Goal: Task Accomplishment & Management: Manage account settings

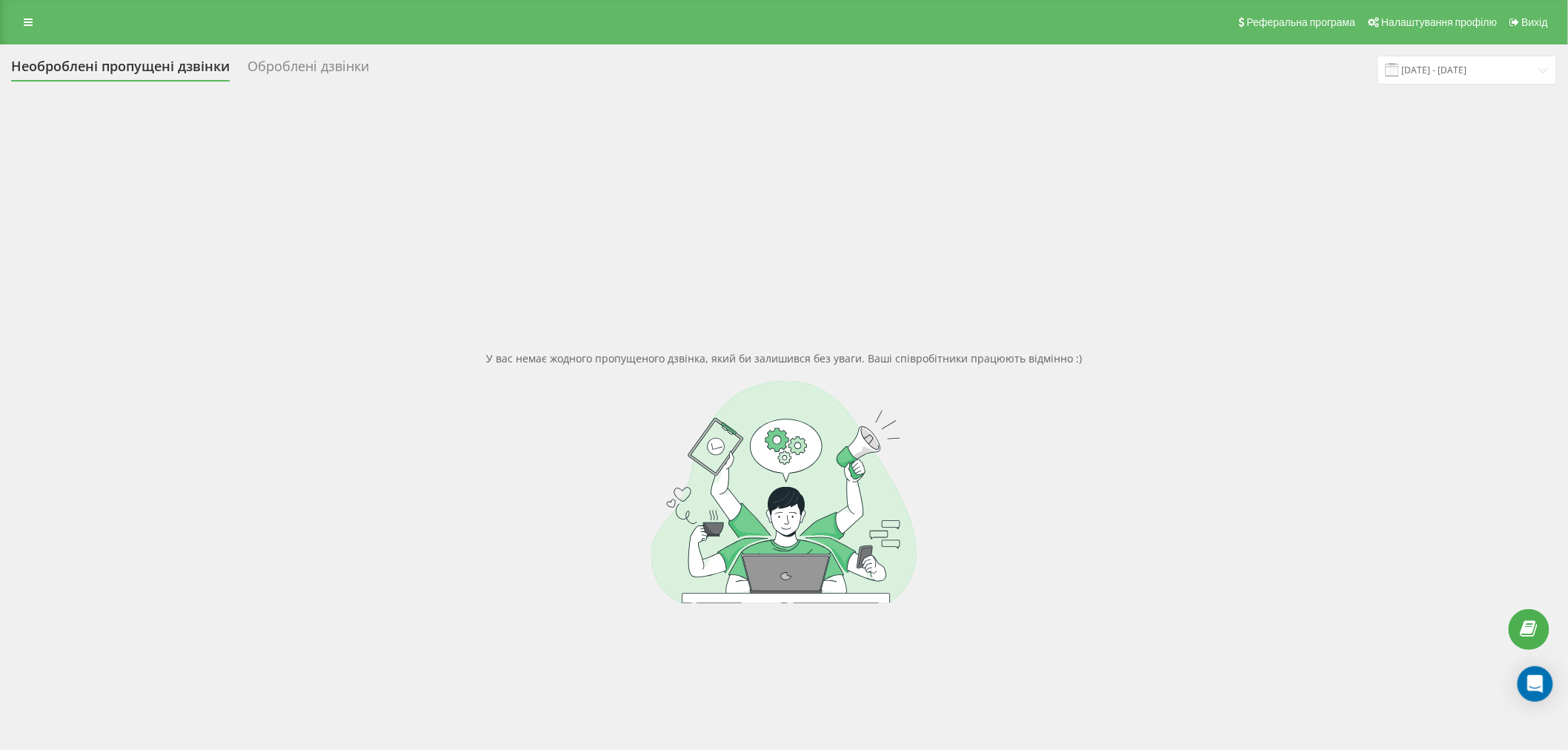
click at [285, 360] on div "У вас немає жодного пропущеного дзвінка, який би залишився без уваги. Ваші спів…" at bounding box center [784, 477] width 1546 height 750
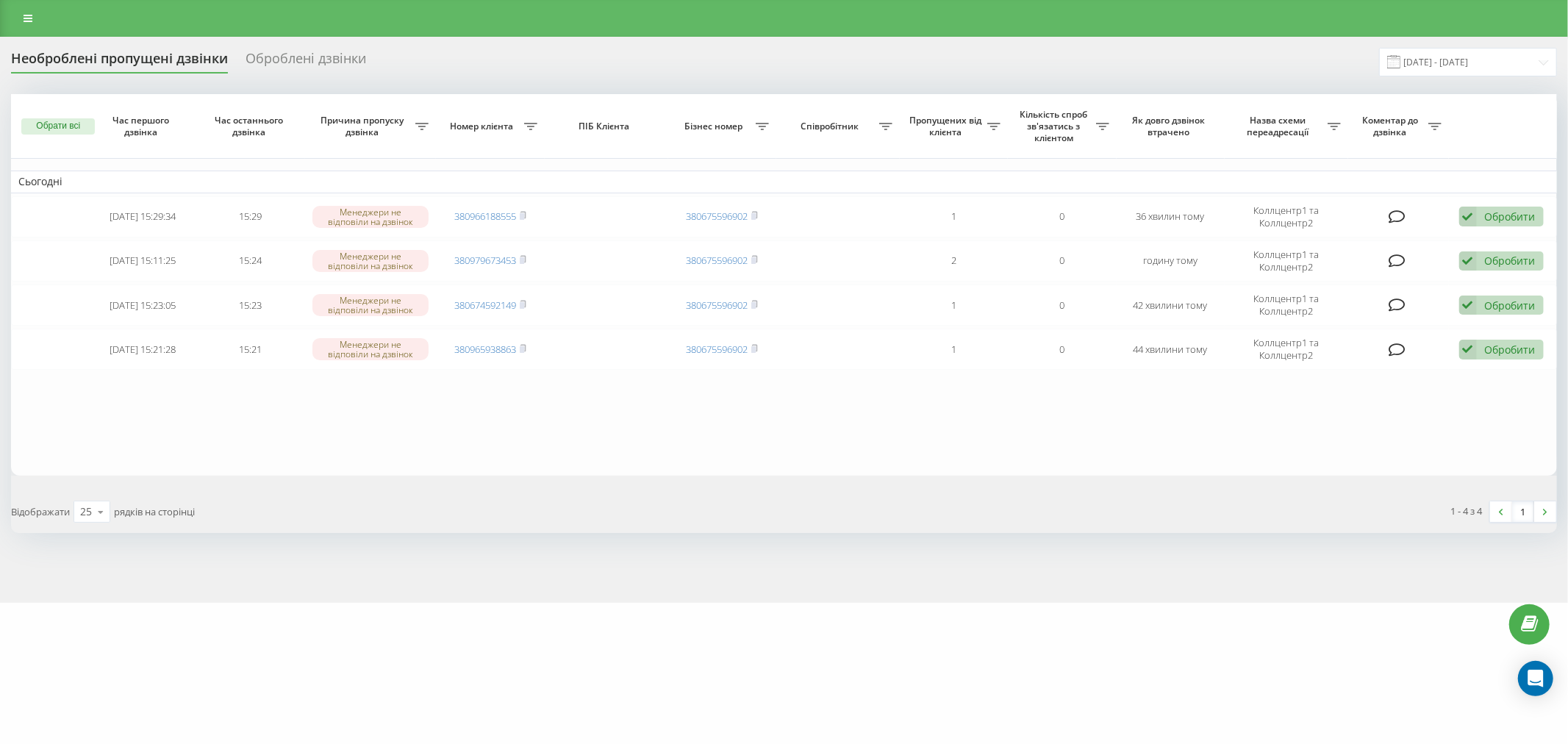
click at [509, 432] on table "Сьогодні [DATE] 15:29:34 15:29 [PERSON_NAME] не відповіли на дзвінок 3809661885…" at bounding box center [784, 285] width 1546 height 382
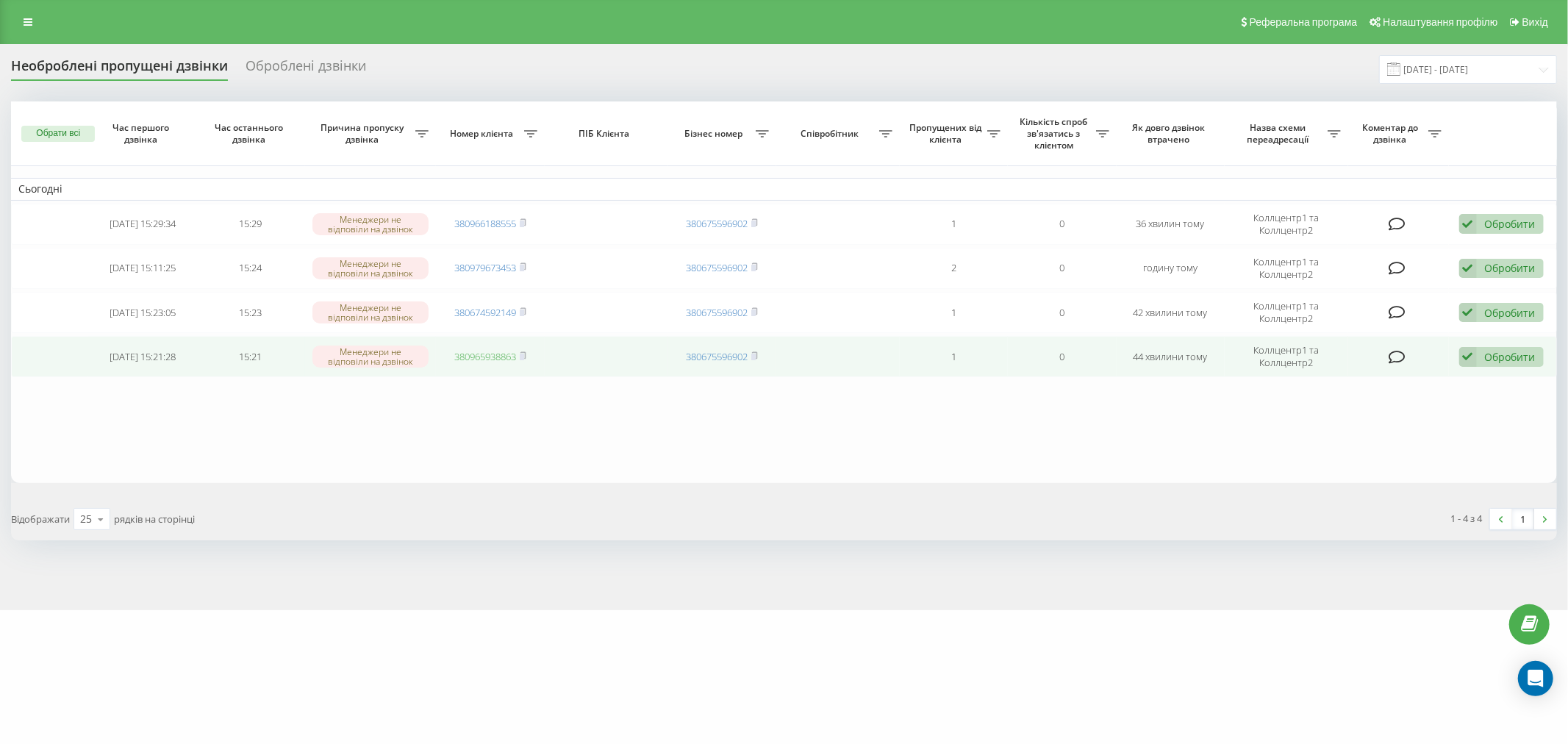
click at [503, 355] on link "380965938863" at bounding box center [486, 356] width 62 height 13
click at [1518, 354] on div "Обробити" at bounding box center [1510, 356] width 51 height 14
click at [1457, 415] on div "Зв'язався з клієнтом за допомогою іншого каналу" at bounding box center [1406, 407] width 275 height 26
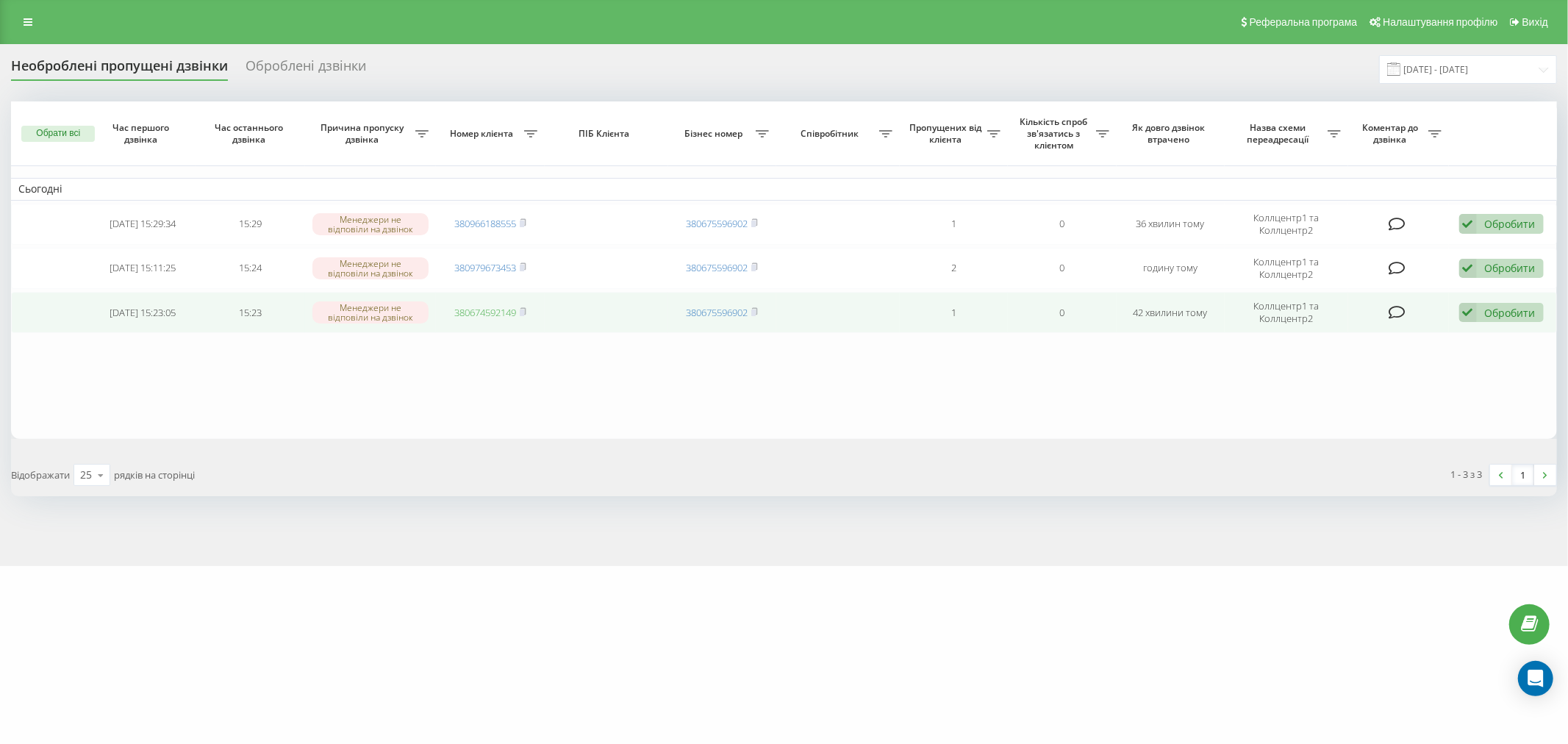
click at [474, 306] on link "380674592149" at bounding box center [486, 312] width 62 height 13
click at [1515, 314] on div "Обробити" at bounding box center [1510, 312] width 51 height 14
click at [1395, 372] on div "Зв'язався з клієнтом за допомогою іншого каналу" at bounding box center [1406, 362] width 275 height 26
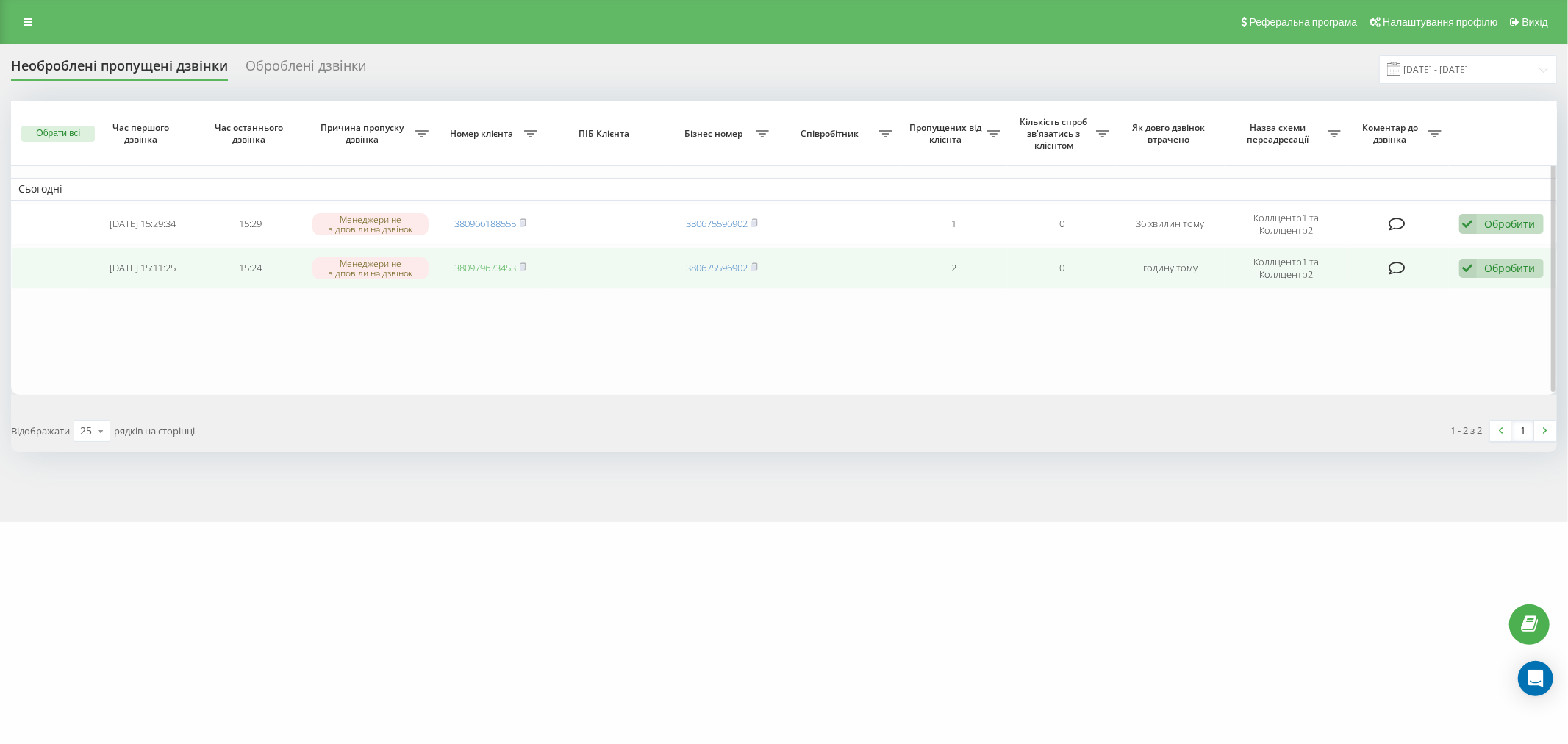
click at [472, 270] on link "380979673453" at bounding box center [486, 268] width 62 height 13
click at [1505, 263] on div "Обробити" at bounding box center [1510, 268] width 51 height 14
click at [1419, 312] on span "Зв'язався з клієнтом за допомогою іншого каналу" at bounding box center [1406, 318] width 252 height 14
click at [494, 262] on link "380966188555" at bounding box center [486, 268] width 62 height 13
click at [1508, 262] on div "Обробити" at bounding box center [1510, 268] width 51 height 14
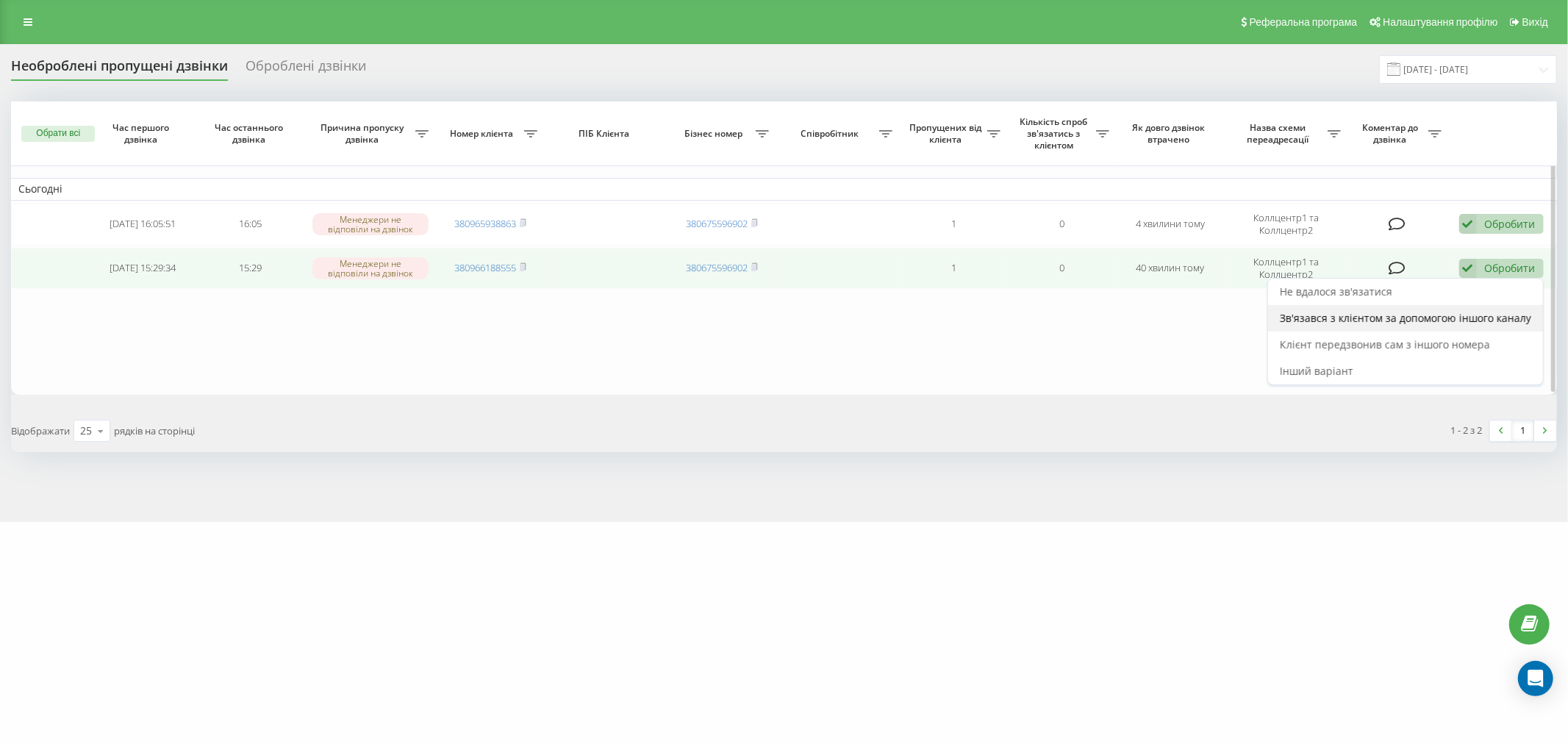
click at [1300, 319] on span "Зв'язався з клієнтом за допомогою іншого каналу" at bounding box center [1406, 318] width 252 height 14
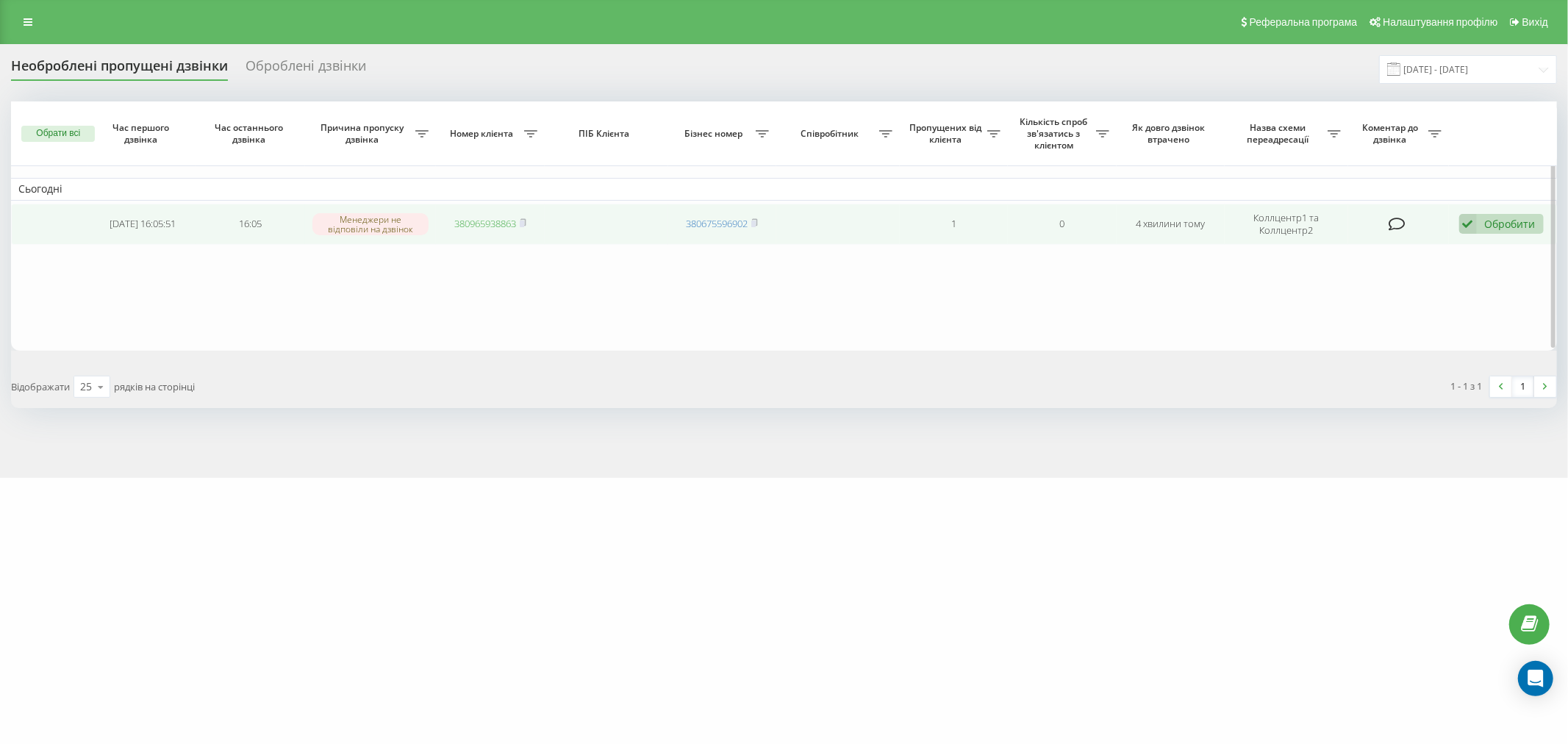
click at [470, 223] on link "380965938863" at bounding box center [486, 223] width 62 height 13
click at [1510, 219] on div "Обробити" at bounding box center [1510, 223] width 51 height 14
click at [1328, 275] on span "Зв'язався з клієнтом за допомогою іншого каналу" at bounding box center [1406, 273] width 252 height 14
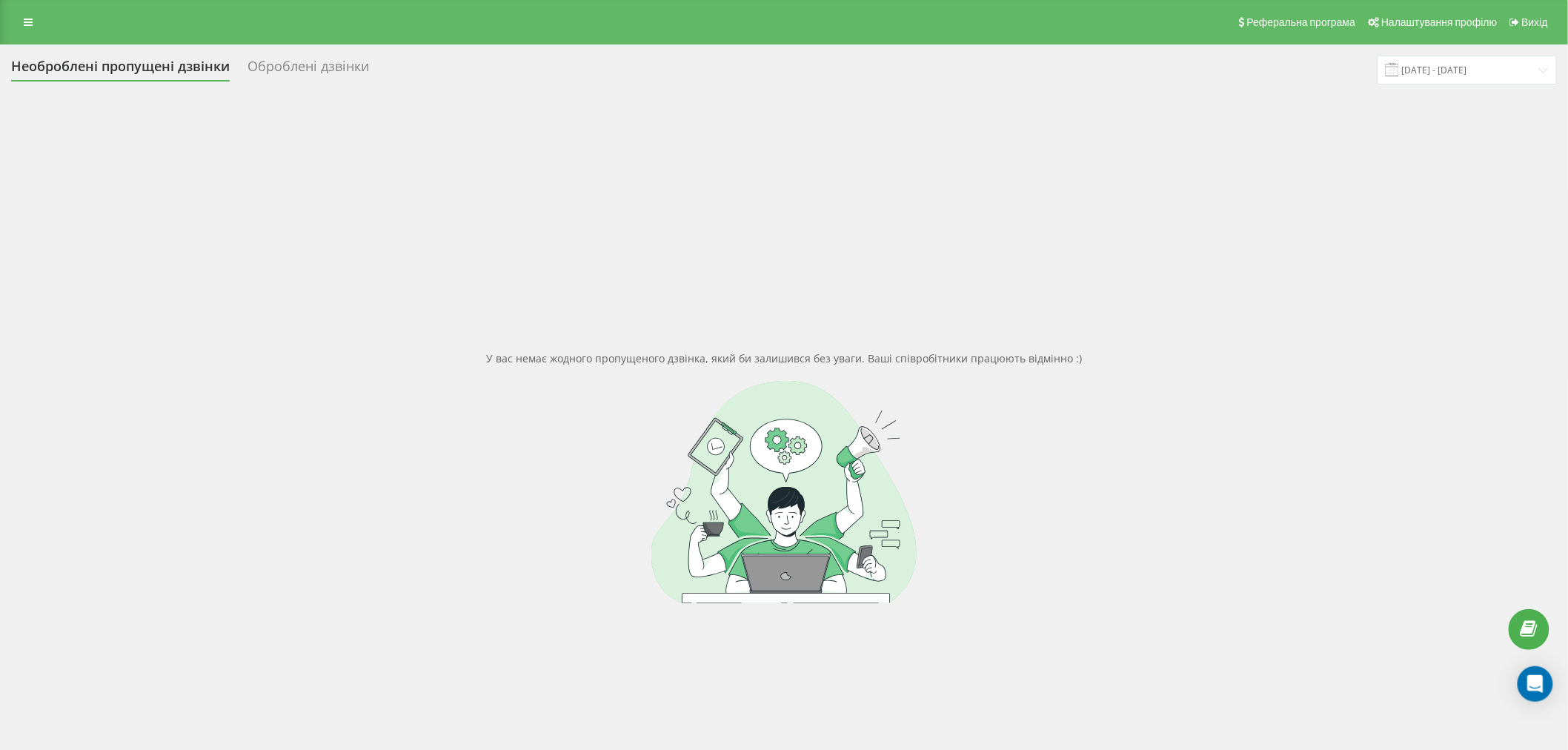
click at [586, 371] on div "У вас немає жодного пропущеного дзвінка, який би залишився без уваги. Ваші спів…" at bounding box center [784, 477] width 1546 height 750
click at [1025, 265] on div "У вас немає жодного пропущеного дзвінка, який би залишився без уваги. Ваші спів…" at bounding box center [784, 477] width 1546 height 750
click at [754, 513] on div at bounding box center [784, 492] width 1546 height 222
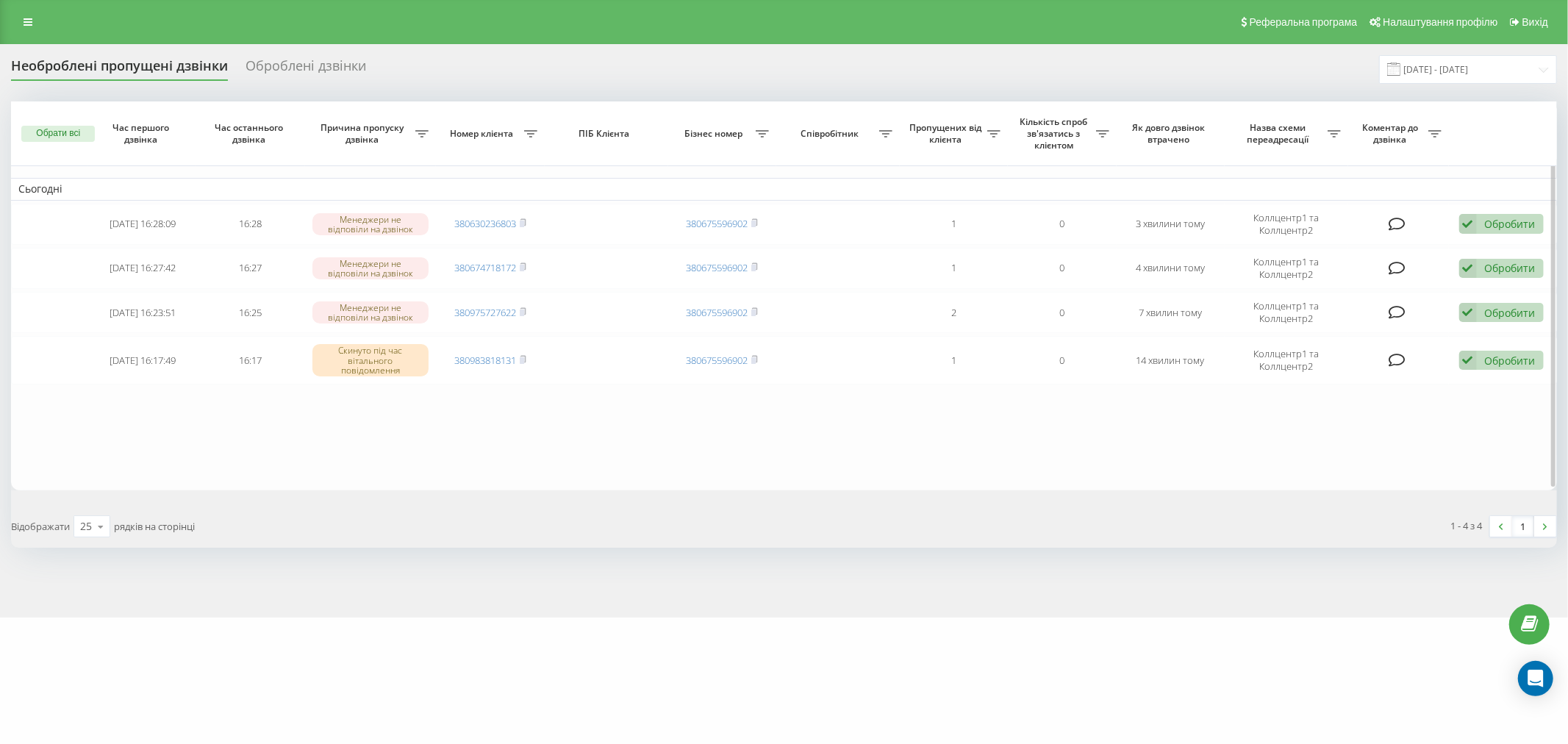
click at [489, 403] on table "Сьогодні 2025-08-20 16:28:09 16:28 Менеджери не відповіли на дзвінок 3806302368…" at bounding box center [784, 296] width 1546 height 389
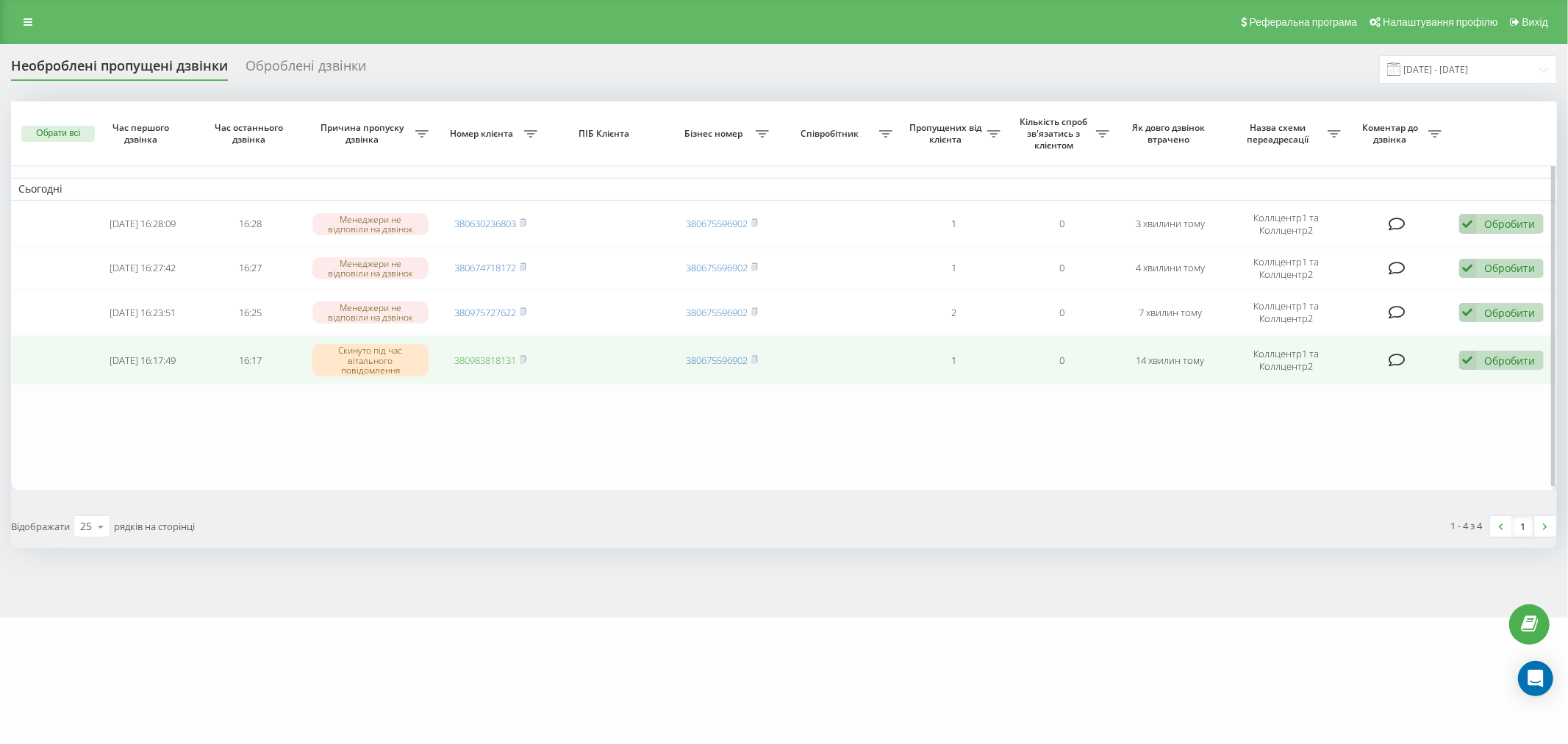
click at [486, 355] on link "380983818131" at bounding box center [486, 360] width 62 height 13
click at [1523, 355] on div "Обробити" at bounding box center [1510, 360] width 51 height 14
click at [1428, 405] on span "Зв'язався з клієнтом за допомогою іншого каналу" at bounding box center [1406, 409] width 252 height 14
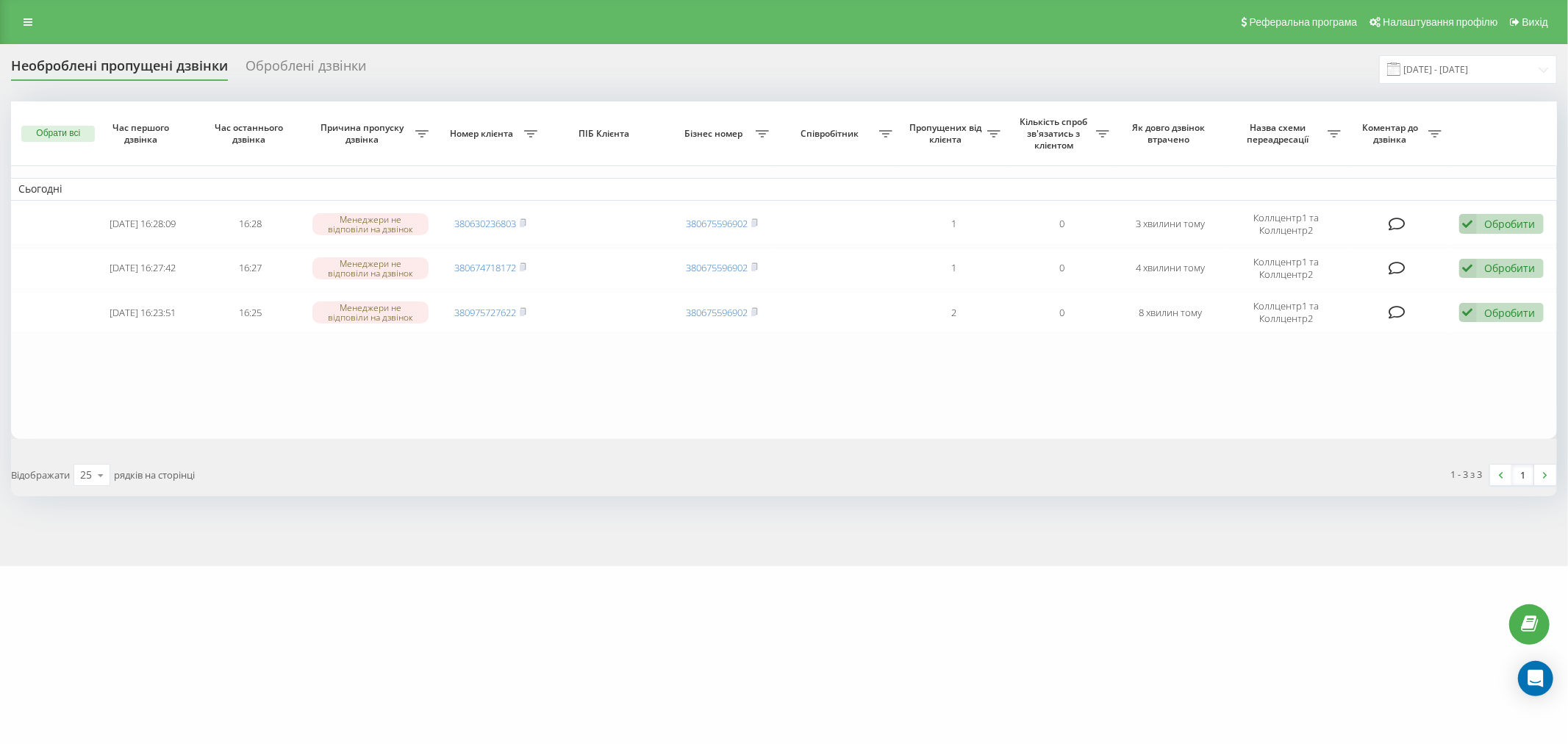
click at [828, 412] on table "Сьогодні 2025-08-20 16:28:09 16:28 Менеджери не відповіли на дзвінок 3806302368…" at bounding box center [784, 271] width 1546 height 338
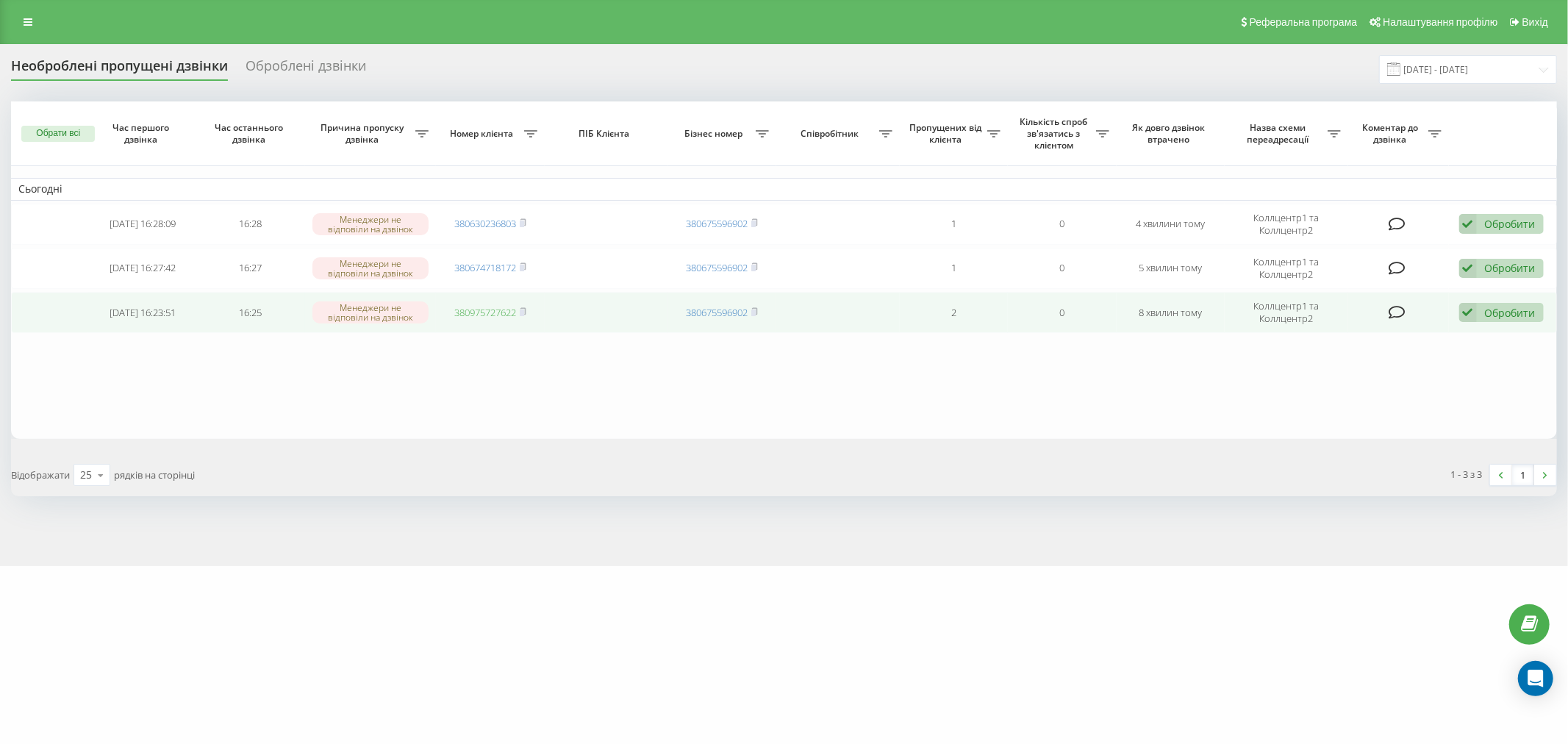
click at [495, 312] on link "380975727622" at bounding box center [486, 312] width 62 height 13
click at [1522, 309] on div "Обробити" at bounding box center [1510, 312] width 51 height 14
click at [1406, 353] on div "Зв'язався з клієнтом за допомогою іншого каналу" at bounding box center [1406, 362] width 275 height 26
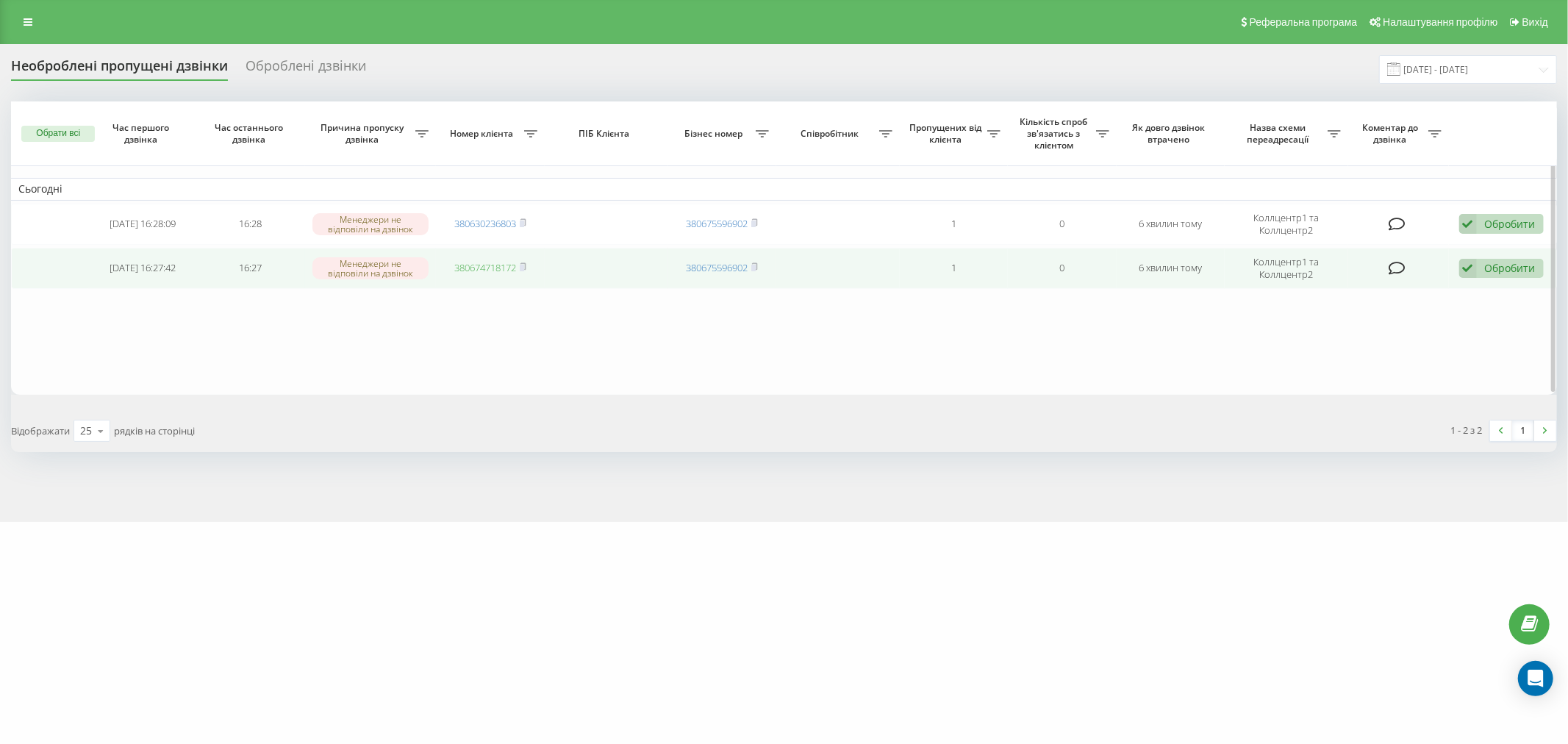
click at [486, 266] on link "380674718172" at bounding box center [486, 268] width 62 height 13
click at [1516, 269] on div "Обробити" at bounding box center [1510, 268] width 51 height 14
click at [1388, 324] on div "Зв'язався з клієнтом за допомогою іншого каналу" at bounding box center [1406, 319] width 275 height 26
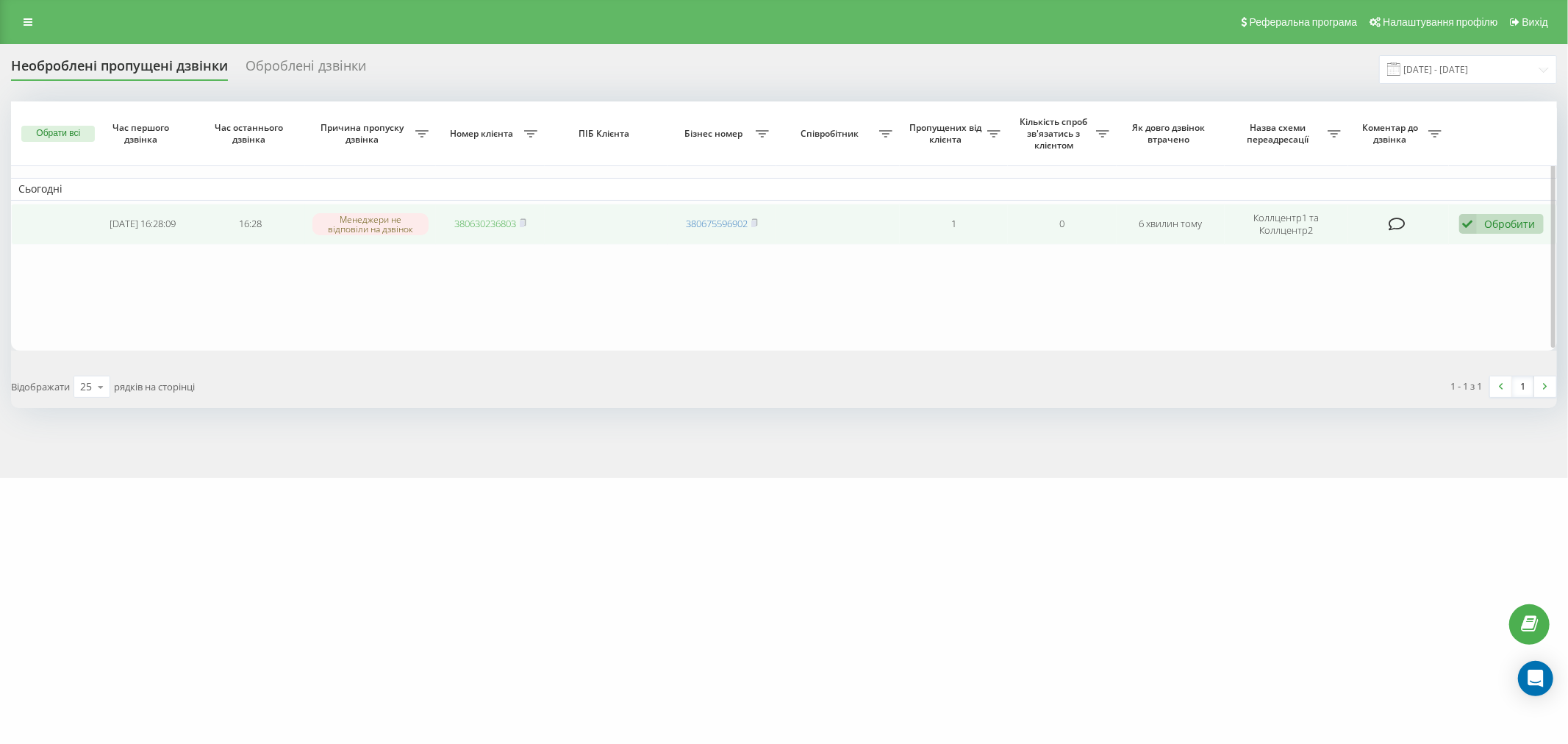
click at [495, 221] on link "380630236803" at bounding box center [486, 223] width 62 height 13
click at [1488, 226] on div "Обробити" at bounding box center [1510, 223] width 51 height 14
click at [1281, 270] on span "Зв'язався з клієнтом за допомогою іншого каналу" at bounding box center [1406, 273] width 252 height 14
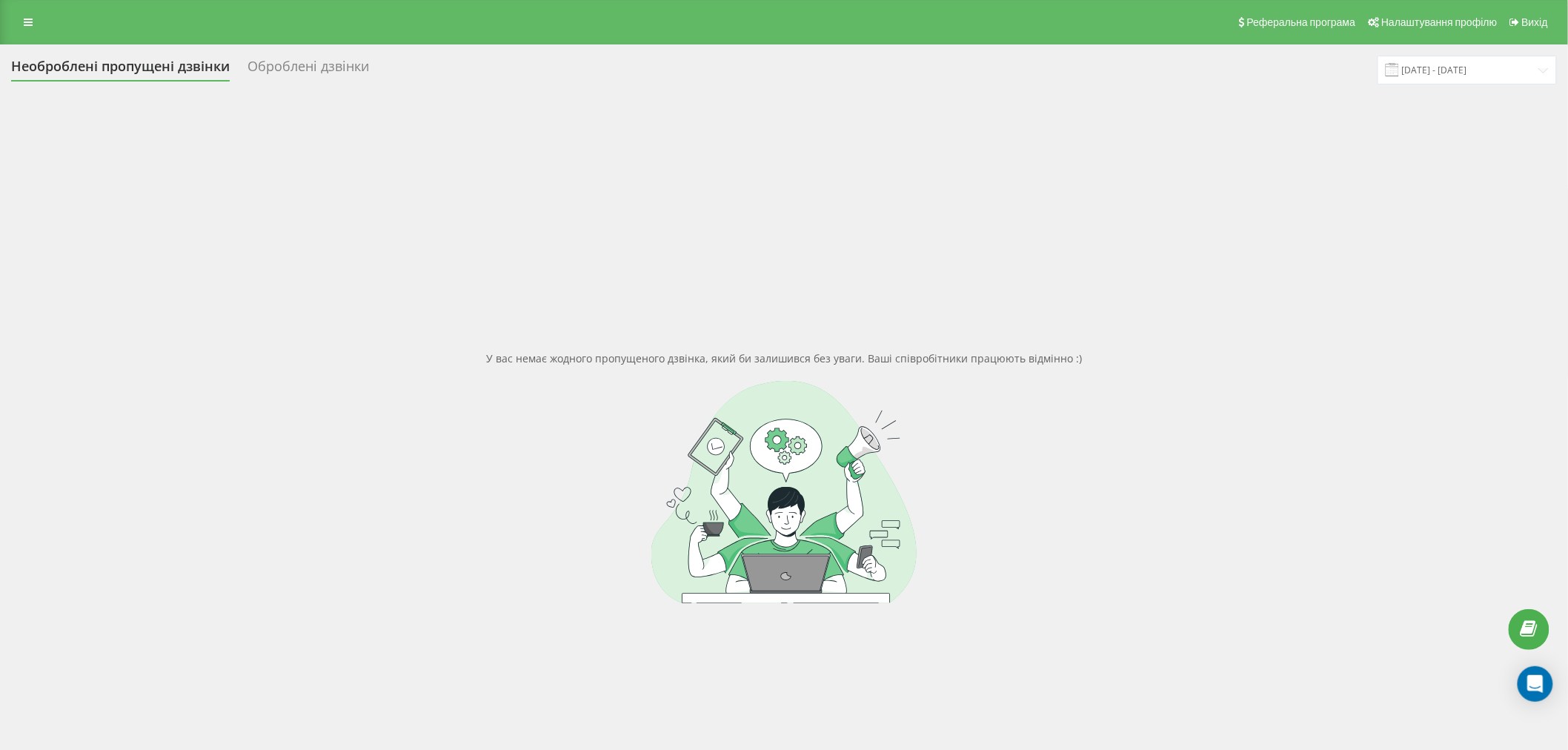
click at [493, 219] on div "У вас немає жодного пропущеного дзвінка, який би залишився без уваги. Ваші спів…" at bounding box center [784, 477] width 1546 height 750
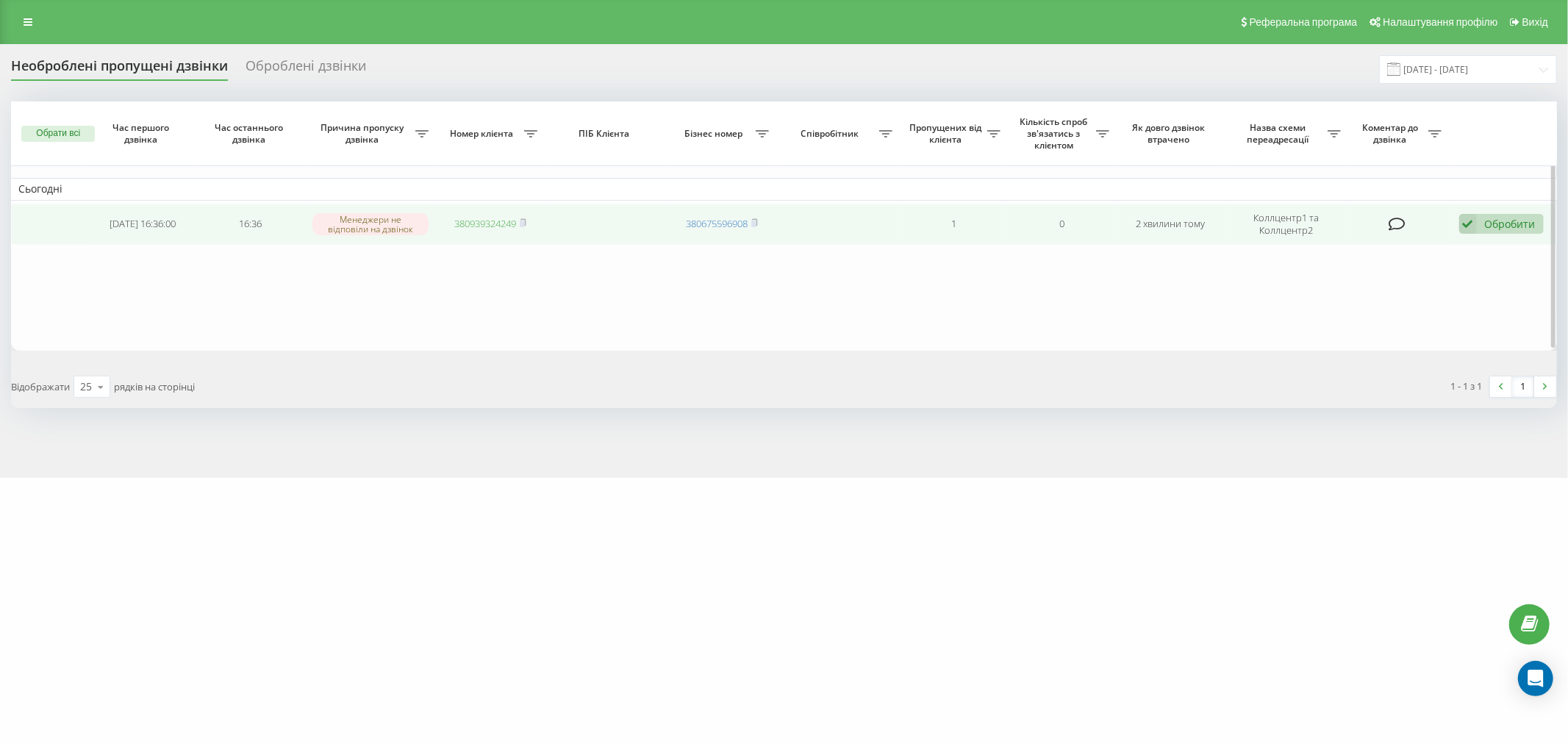
click at [468, 222] on link "380939324249" at bounding box center [486, 223] width 62 height 13
click at [1526, 219] on div "Обробити" at bounding box center [1510, 223] width 51 height 14
click at [1406, 282] on div "Зв'язався з клієнтом за допомогою іншого каналу" at bounding box center [1406, 274] width 275 height 26
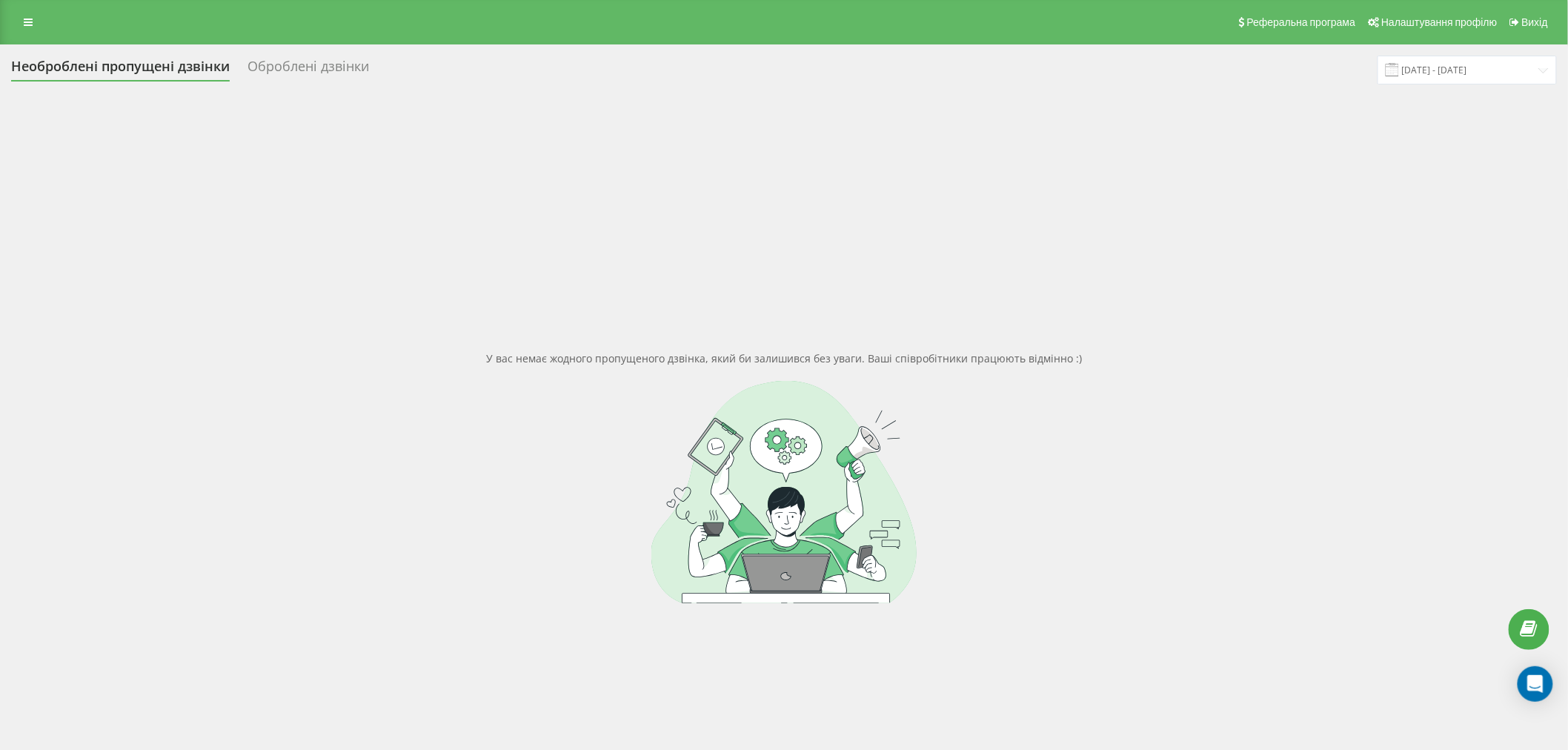
click at [780, 428] on div at bounding box center [784, 492] width 1546 height 222
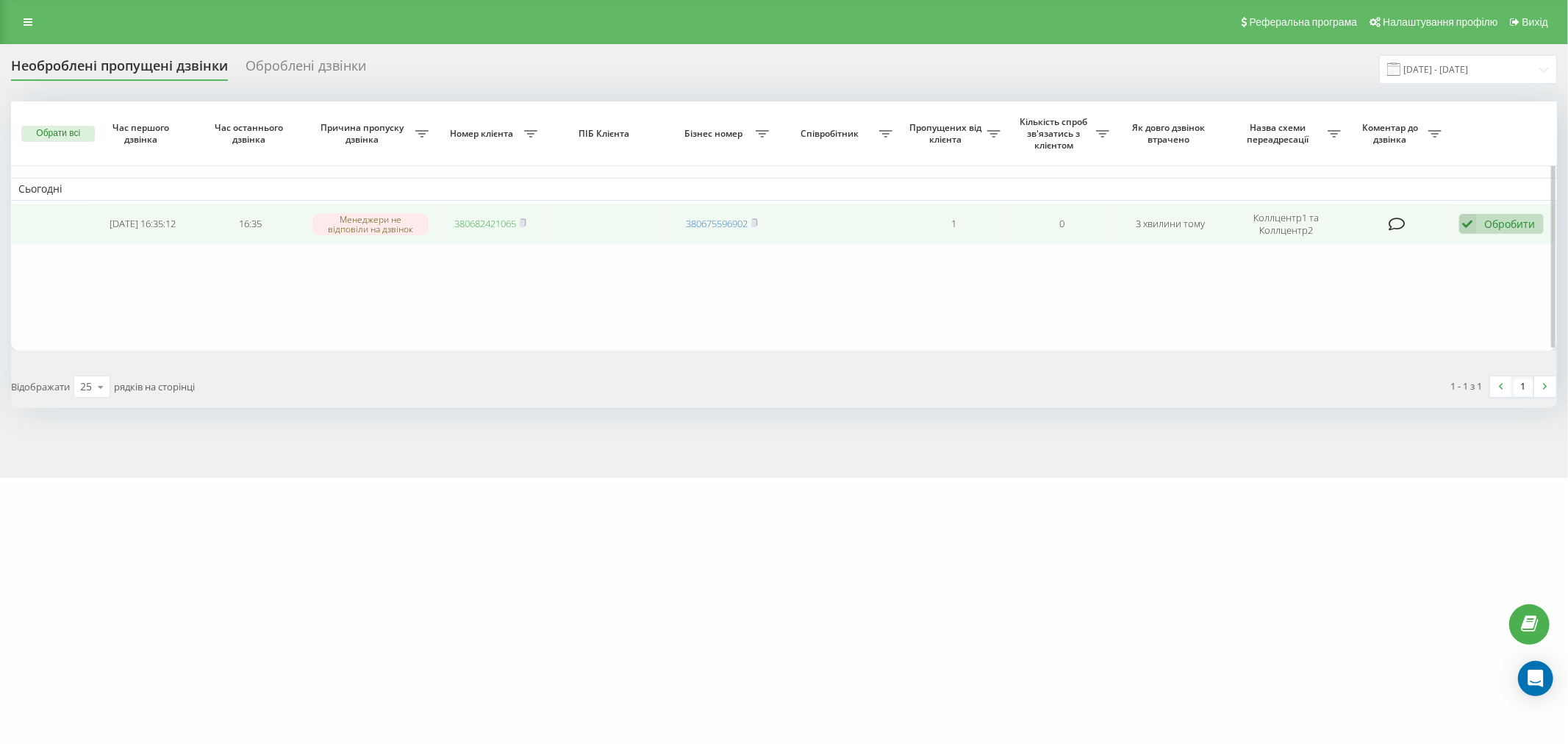
click at [487, 223] on link "380682421065" at bounding box center [486, 223] width 62 height 13
drag, startPoint x: 1518, startPoint y: 223, endPoint x: 1475, endPoint y: 260, distance: 56.7
click at [1518, 223] on div "Обробити" at bounding box center [1510, 223] width 51 height 14
click at [1366, 273] on span "Зв'язався з клієнтом за допомогою іншого каналу" at bounding box center [1406, 273] width 252 height 14
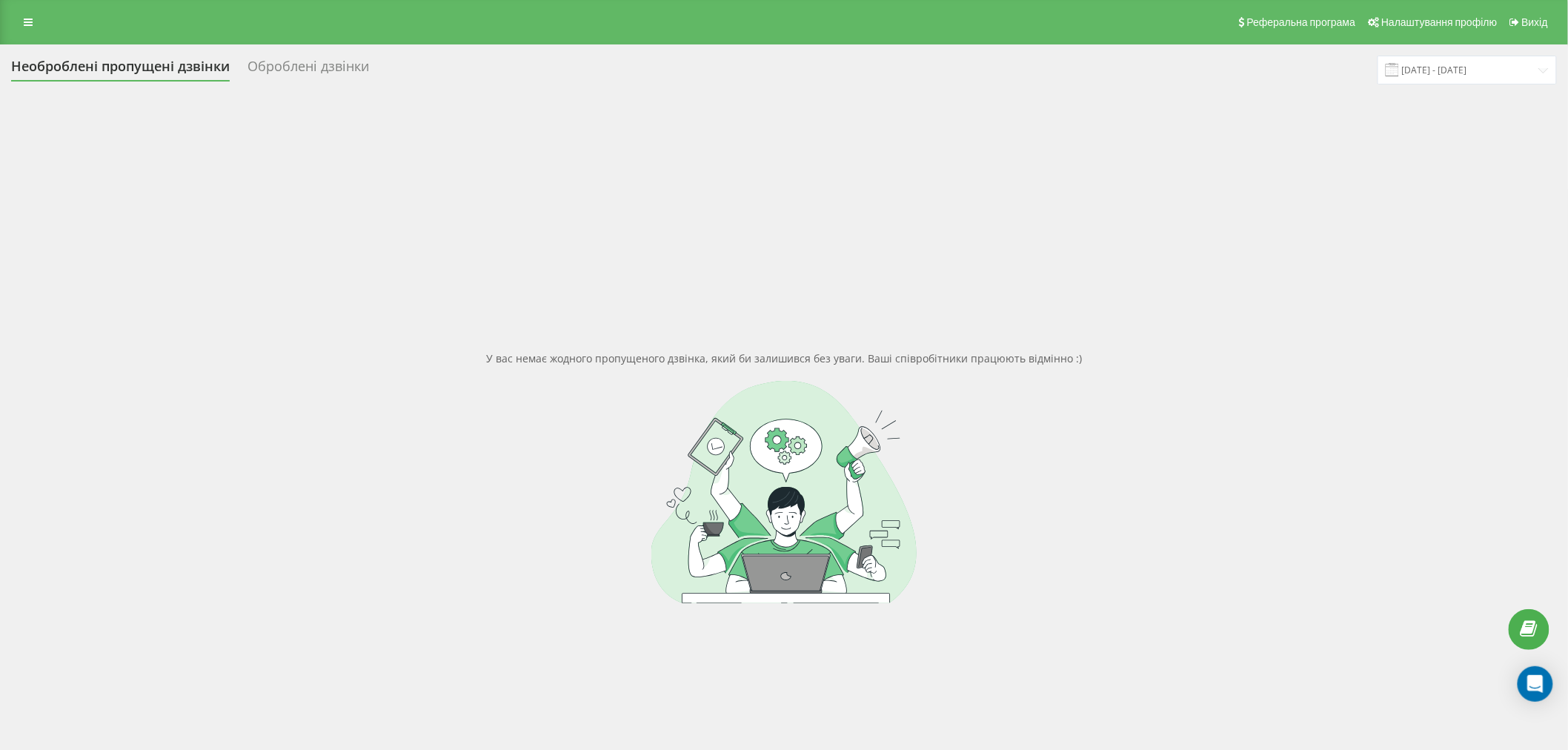
click at [753, 366] on div "У вас немає жодного пропущеного дзвінка, який би залишився без уваги. Ваші спів…" at bounding box center [784, 477] width 1546 height 750
drag, startPoint x: 573, startPoint y: 360, endPoint x: 1006, endPoint y: 332, distance: 433.9
click at [914, 328] on div "У вас немає жодного пропущеного дзвінка, який би залишився без уваги. Ваші спів…" at bounding box center [784, 477] width 1546 height 750
click at [1006, 332] on div "У вас немає жодного пропущеного дзвінка, який би залишився без уваги. Ваші спів…" at bounding box center [784, 477] width 1546 height 750
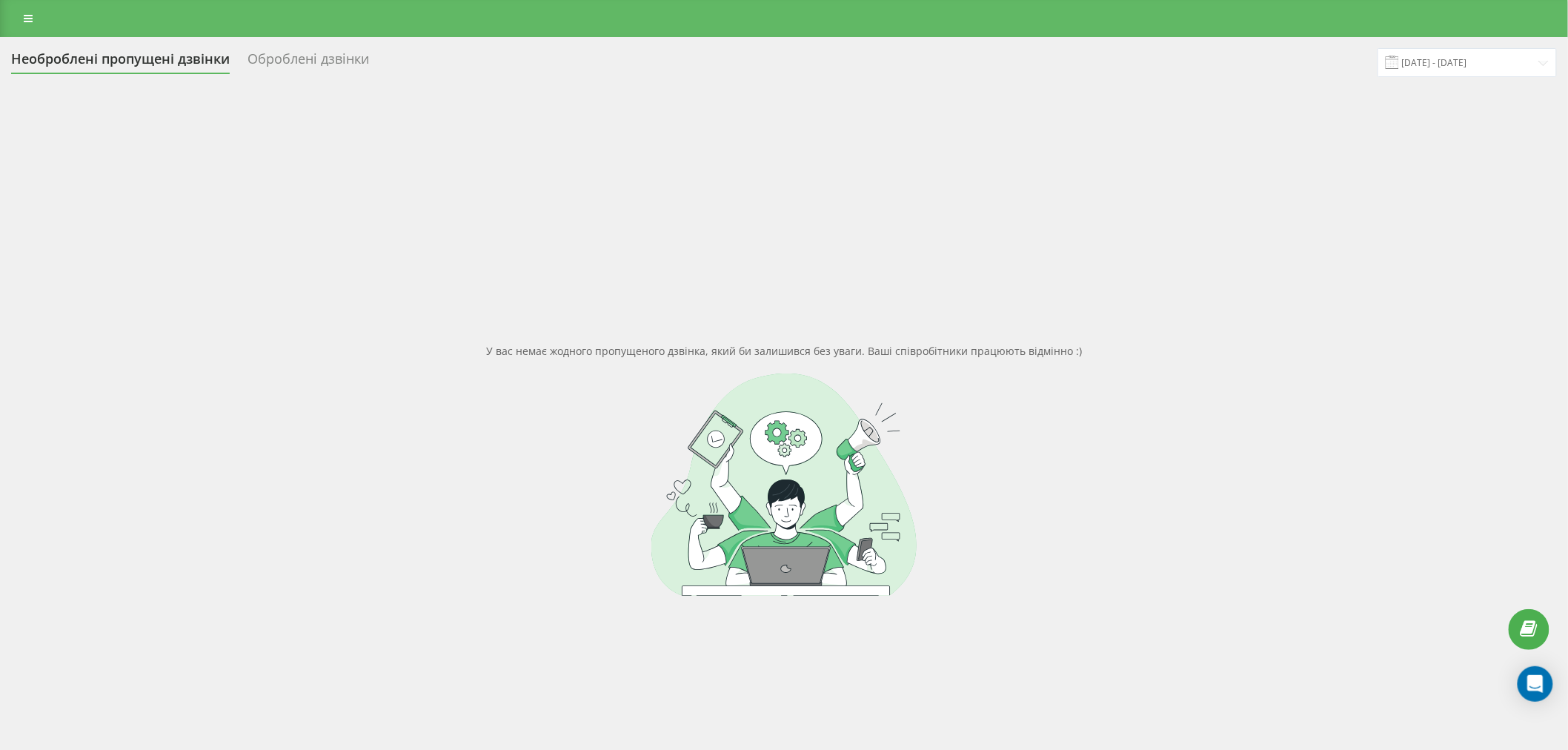
click at [355, 433] on div at bounding box center [784, 485] width 1546 height 222
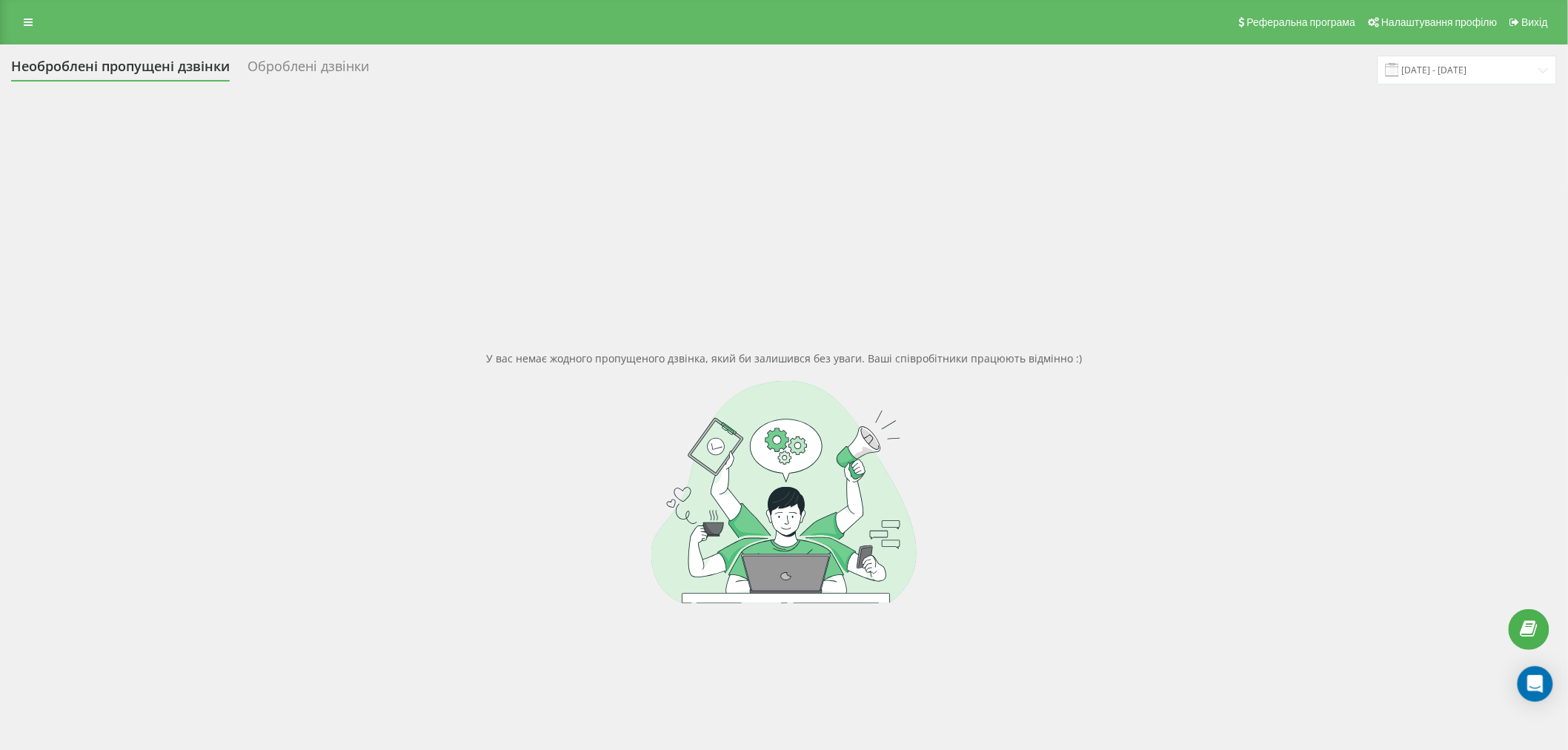
click at [345, 223] on div "У вас немає жодного пропущеного дзвінка, який би залишився без уваги. Ваші спів…" at bounding box center [784, 477] width 1546 height 750
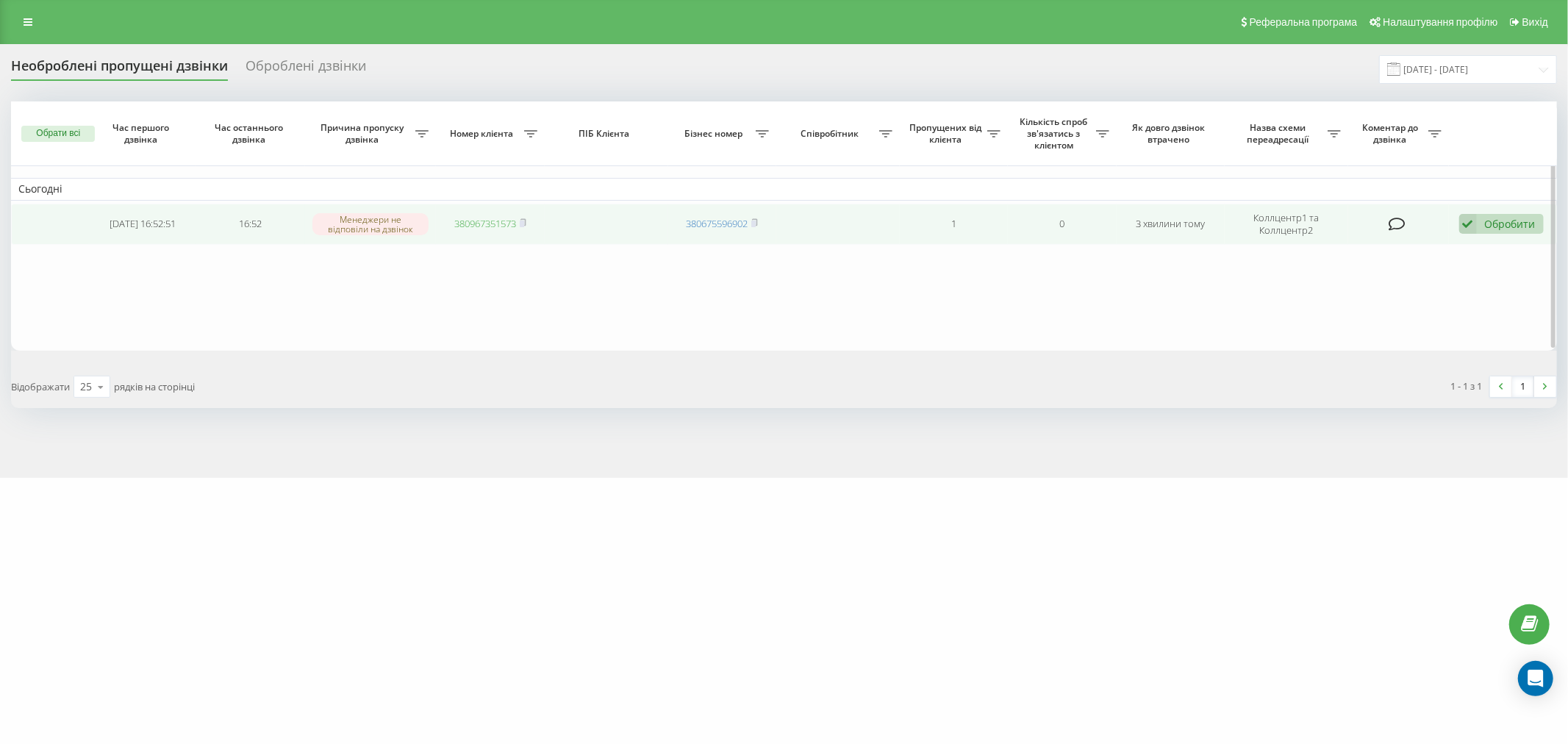
click at [499, 218] on link "380967351573" at bounding box center [486, 223] width 62 height 13
drag, startPoint x: 1508, startPoint y: 219, endPoint x: 1502, endPoint y: 225, distance: 8.5
click at [1508, 219] on div "Обробити" at bounding box center [1510, 223] width 51 height 14
click at [1481, 273] on span "Зв'язався з клієнтом за допомогою іншого каналу" at bounding box center [1406, 273] width 252 height 14
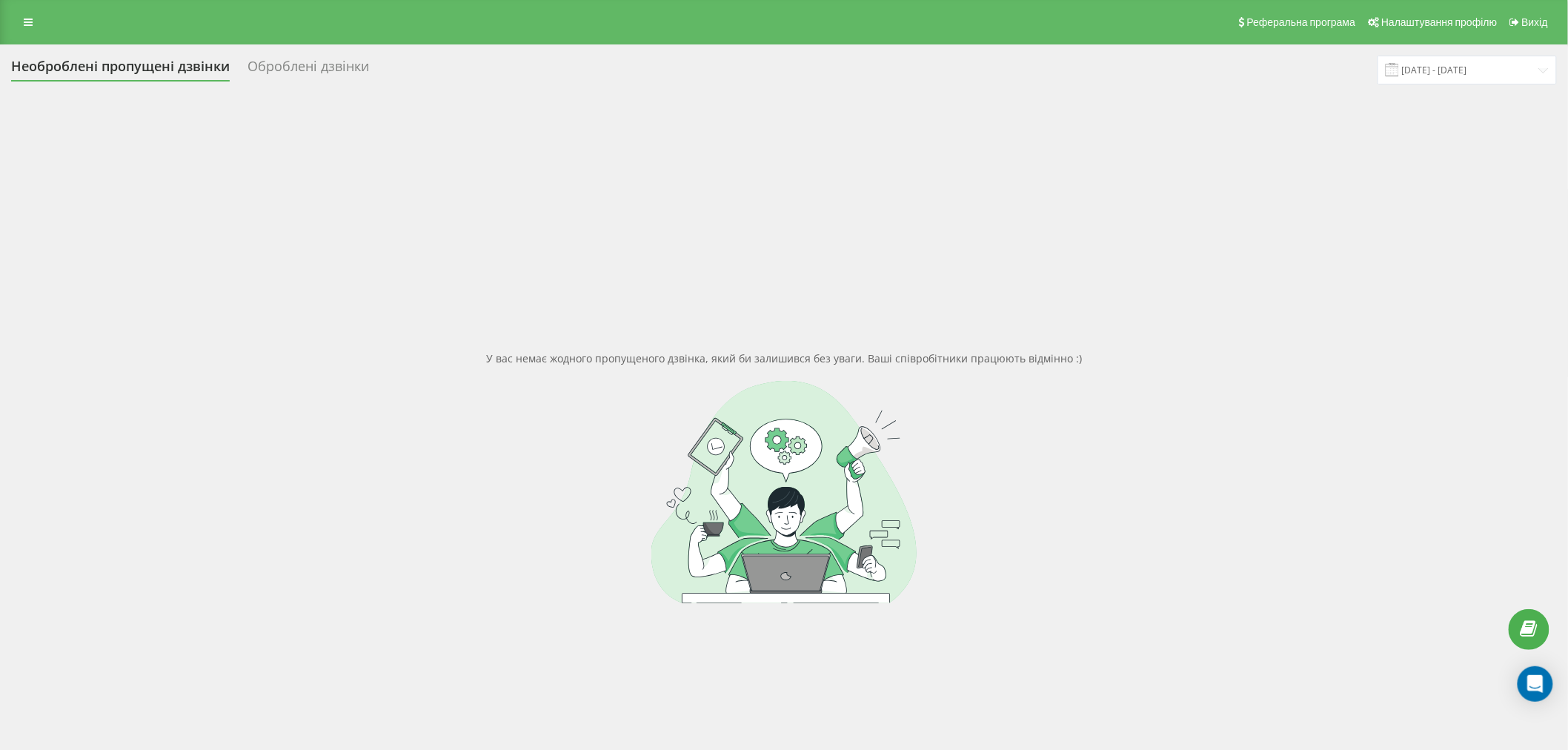
click at [614, 208] on div "У вас немає жодного пропущеного дзвінка, який би залишився без уваги. Ваші спів…" at bounding box center [784, 477] width 1546 height 750
drag, startPoint x: 614, startPoint y: 356, endPoint x: 765, endPoint y: 364, distance: 151.2
click at [731, 358] on div "У вас немає жодного пропущеного дзвінка, який би залишився без уваги. Ваші спів…" at bounding box center [784, 477] width 1546 height 750
click at [806, 441] on div at bounding box center [784, 492] width 1546 height 222
click at [853, 245] on div "У вас немає жодного пропущеного дзвінка, який би залишився без уваги. Ваші спів…" at bounding box center [784, 477] width 1546 height 750
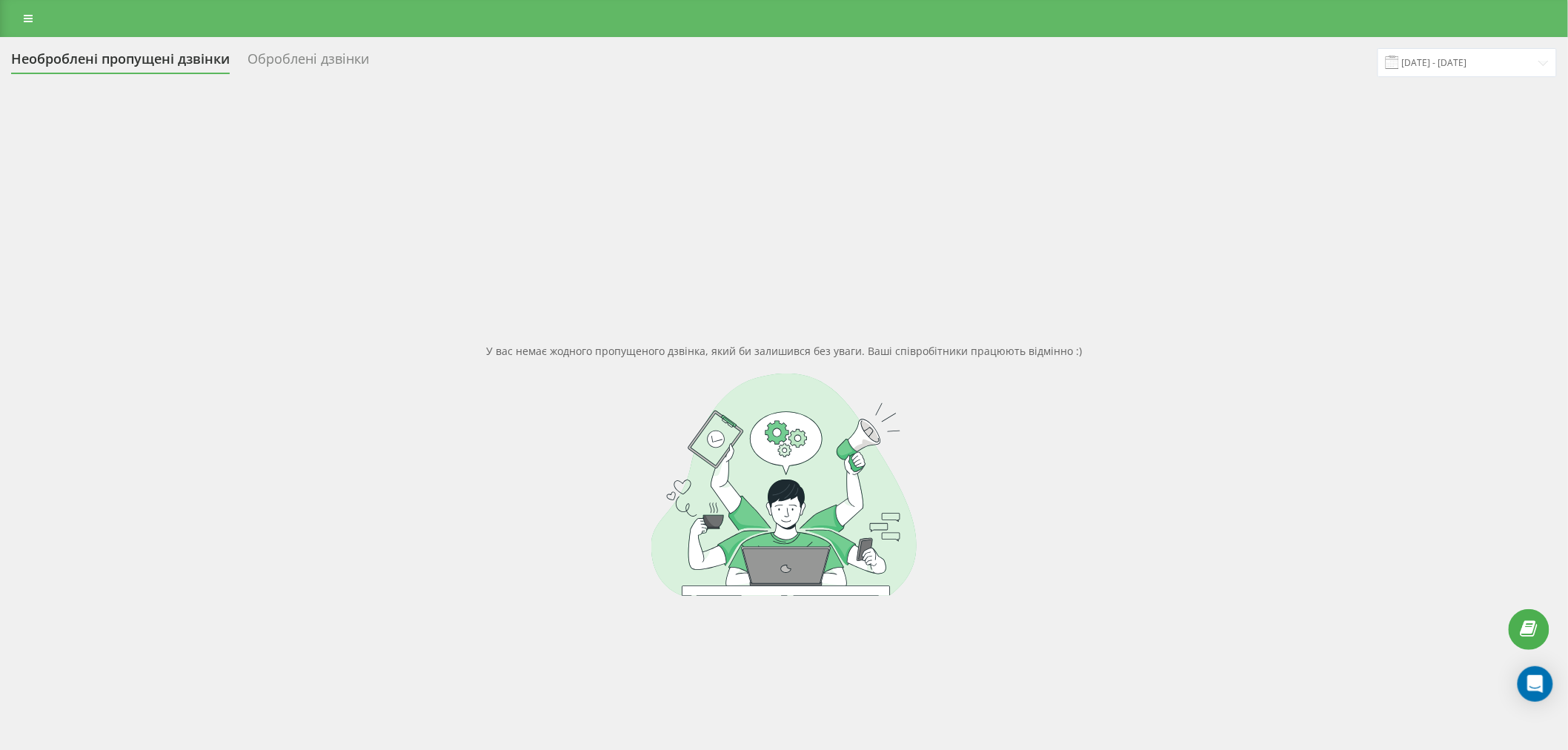
click at [391, 365] on div "У вас немає жодного пропущеного дзвінка, який би залишився без уваги. Ваші спів…" at bounding box center [784, 470] width 1546 height 750
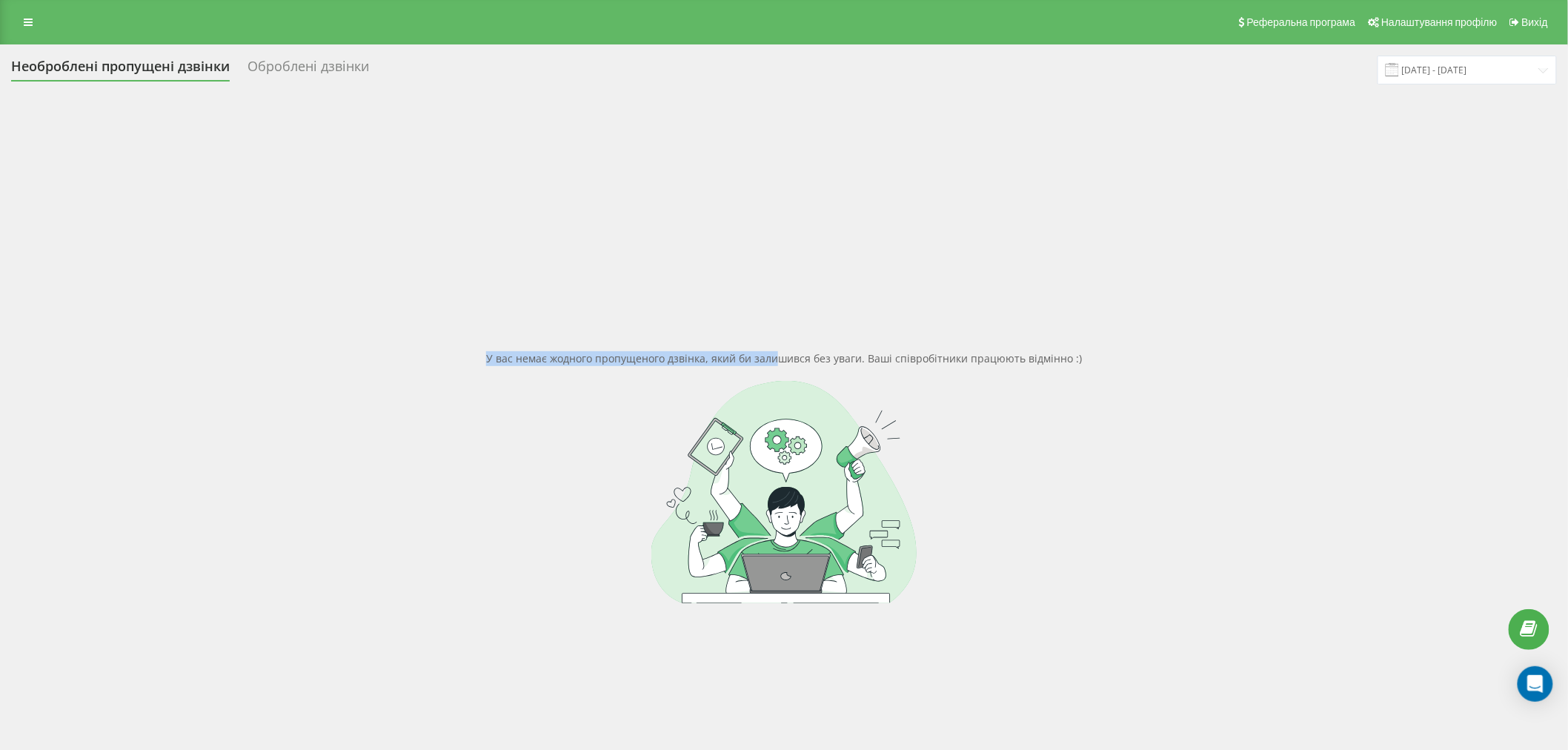
drag, startPoint x: 491, startPoint y: 360, endPoint x: 776, endPoint y: 364, distance: 285.0
click at [776, 364] on div "У вас немає жодного пропущеного дзвінка, який би залишився без уваги. Ваші спів…" at bounding box center [784, 477] width 1546 height 750
click at [812, 280] on div "У вас немає жодного пропущеного дзвінка, який би залишився без уваги. Ваші спів…" at bounding box center [784, 477] width 1546 height 750
drag, startPoint x: 492, startPoint y: 357, endPoint x: 810, endPoint y: 357, distance: 318.0
click at [810, 357] on div "У вас немає жодного пропущеного дзвінка, який би залишився без уваги. Ваші спів…" at bounding box center [784, 477] width 1546 height 750
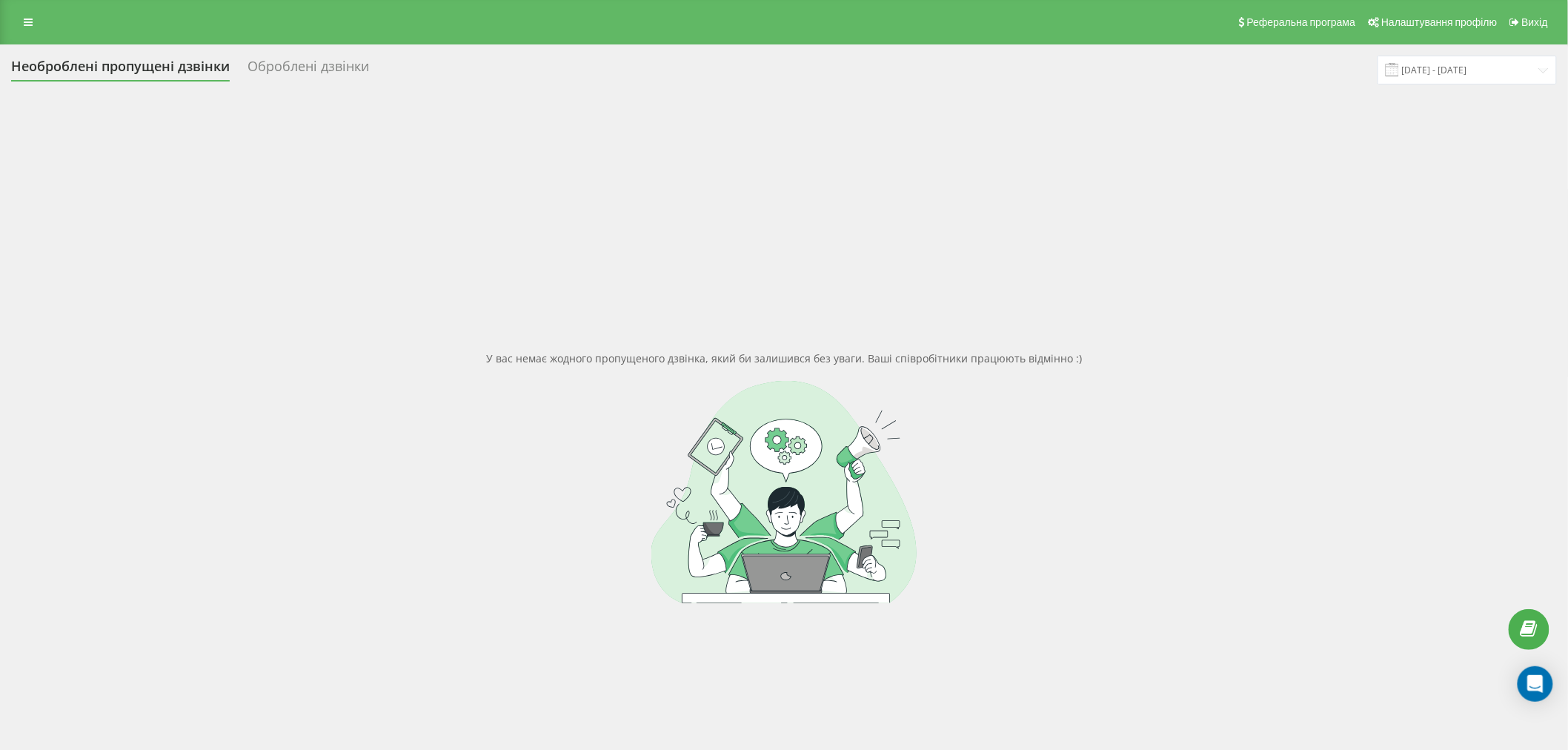
click at [820, 247] on div "У вас немає жодного пропущеного дзвінка, який би залишився без уваги. Ваші спів…" at bounding box center [784, 477] width 1546 height 750
click at [489, 359] on div "У вас немає жодного пропущеного дзвінка, який би залишився без уваги. Ваші спів…" at bounding box center [784, 477] width 1546 height 750
drag, startPoint x: 492, startPoint y: 358, endPoint x: 811, endPoint y: 356, distance: 319.0
click at [811, 356] on div "У вас немає жодного пропущеного дзвінка, який би залишився без уваги. Ваші спів…" at bounding box center [784, 477] width 1546 height 750
click at [753, 260] on div "У вас немає жодного пропущеного дзвінка, який би залишився без уваги. Ваші спів…" at bounding box center [784, 477] width 1546 height 750
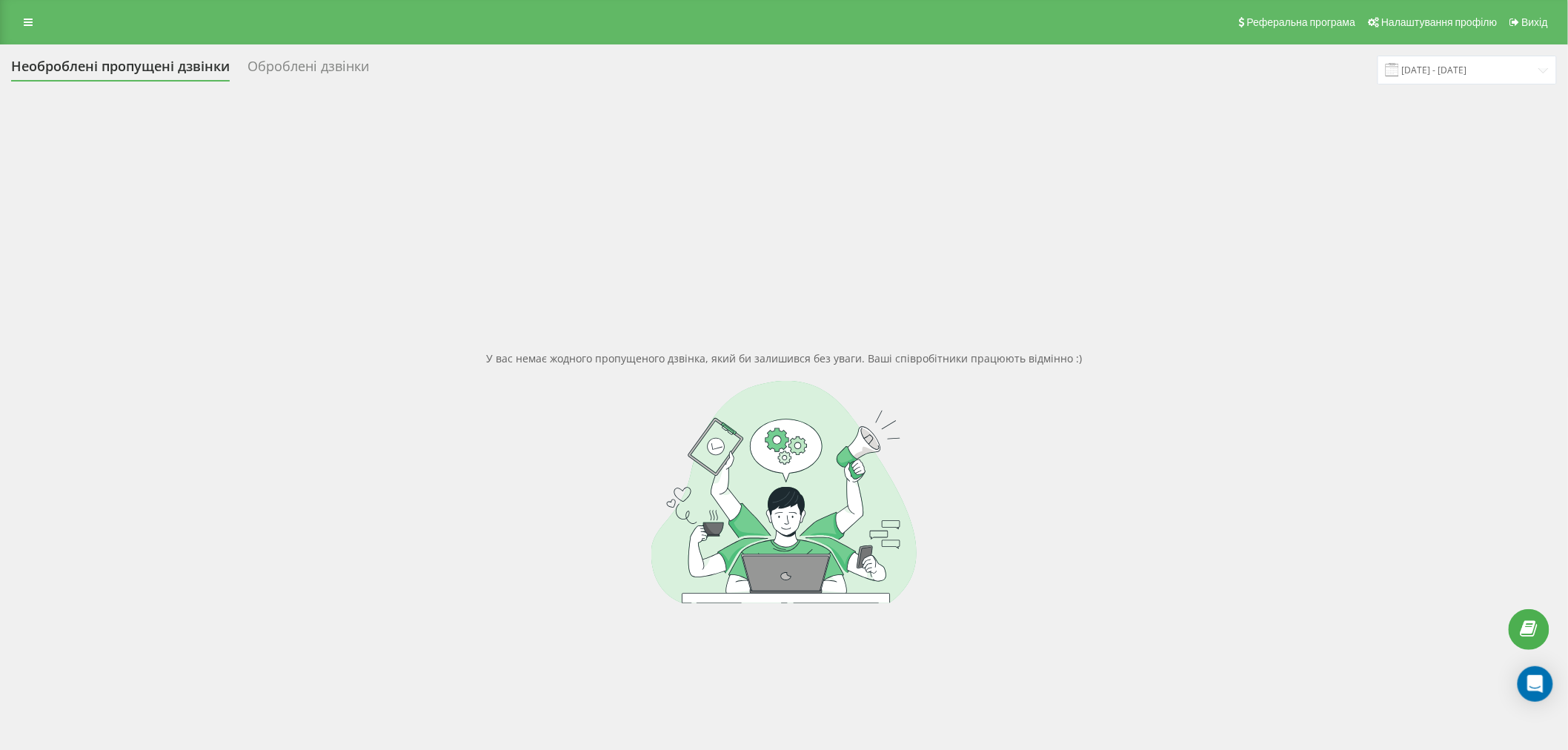
click at [657, 419] on div at bounding box center [784, 492] width 1546 height 222
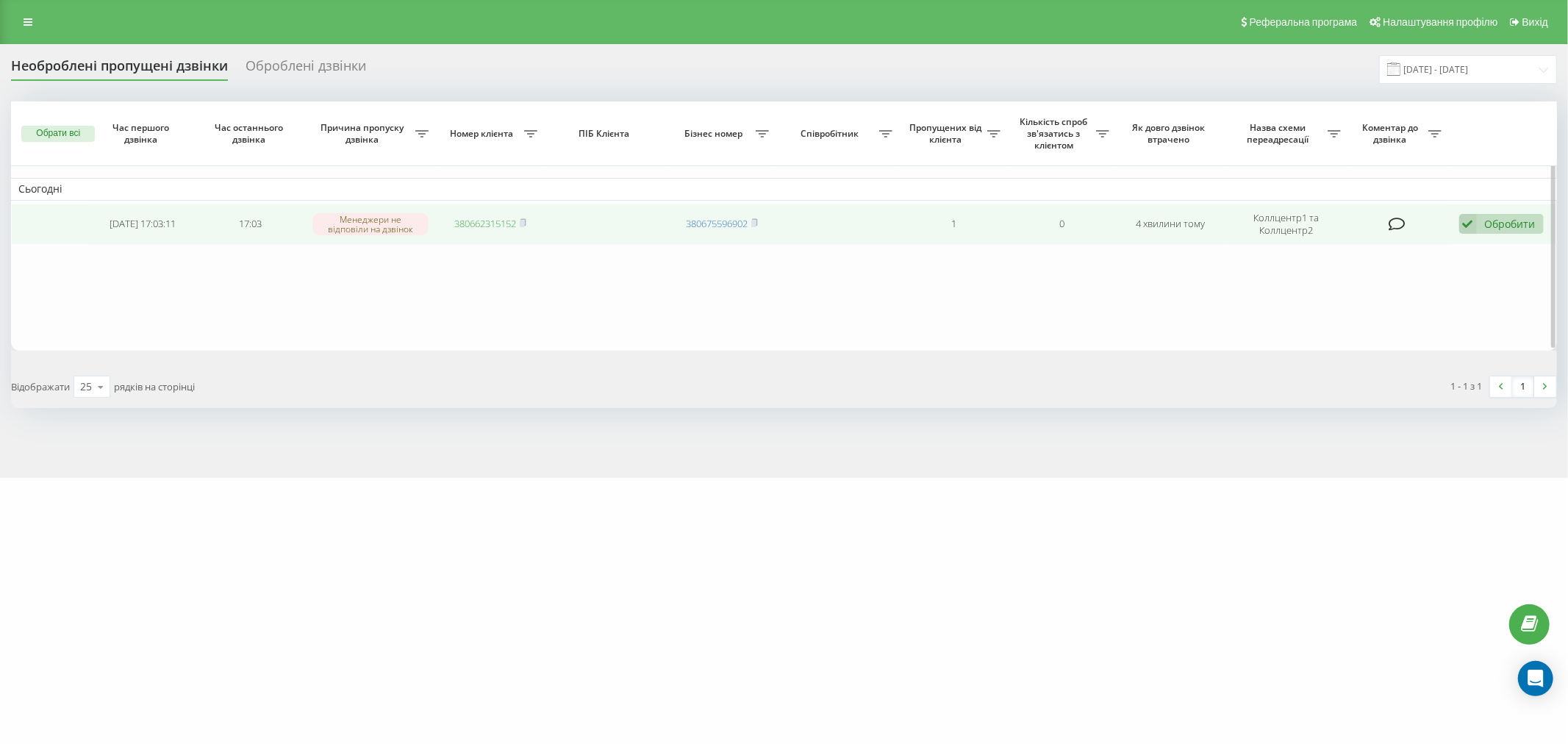
drag, startPoint x: 483, startPoint y: 223, endPoint x: 507, endPoint y: 223, distance: 24.0
click at [483, 223] on link "380662315152" at bounding box center [486, 223] width 62 height 13
drag, startPoint x: 1506, startPoint y: 223, endPoint x: 1473, endPoint y: 240, distance: 37.1
click at [1506, 223] on div "Обробити" at bounding box center [1510, 223] width 51 height 14
click at [1382, 267] on span "Зв'язався з клієнтом за допомогою іншого каналу" at bounding box center [1406, 273] width 252 height 14
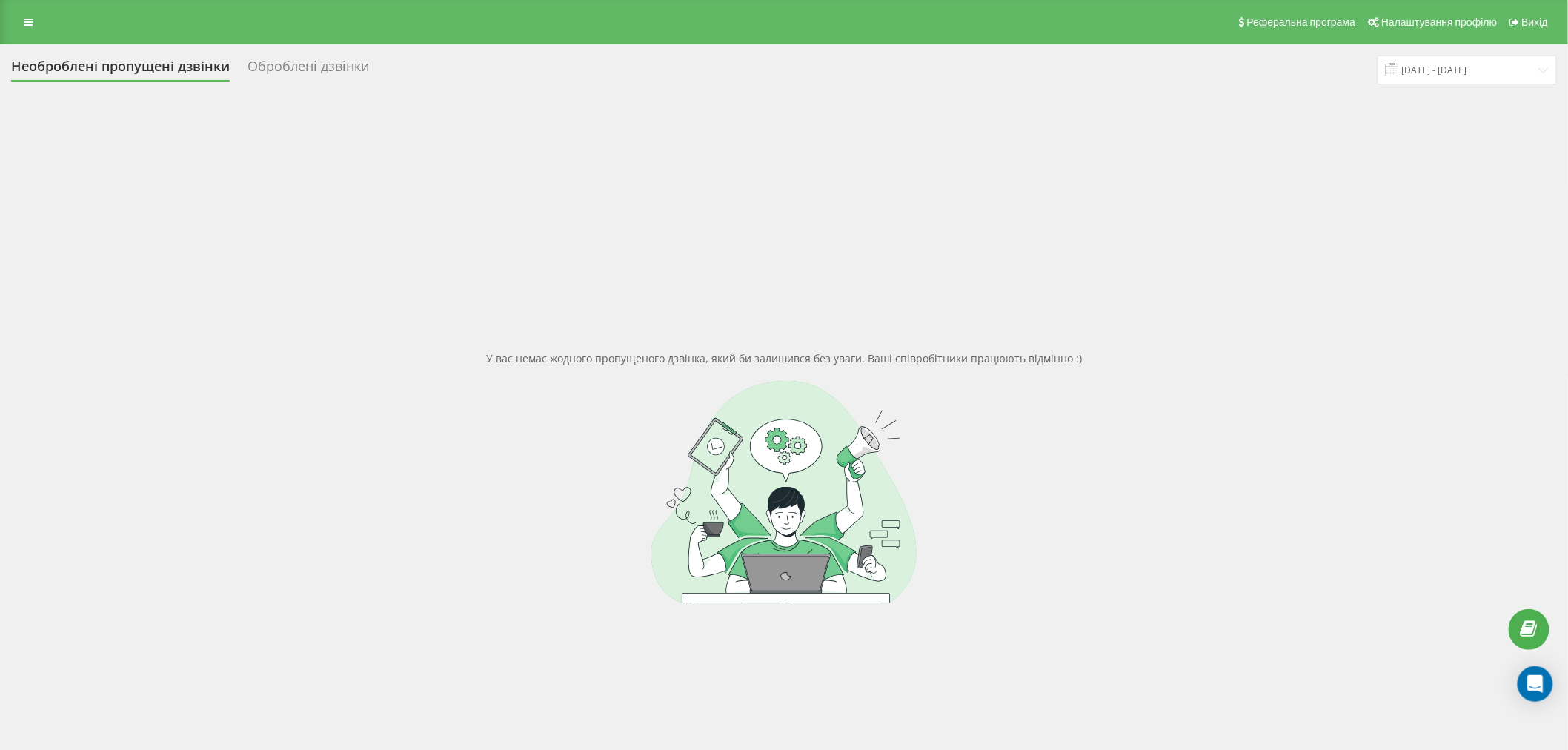
click at [640, 388] on div at bounding box center [784, 492] width 1546 height 222
click at [648, 565] on div at bounding box center [784, 492] width 1546 height 222
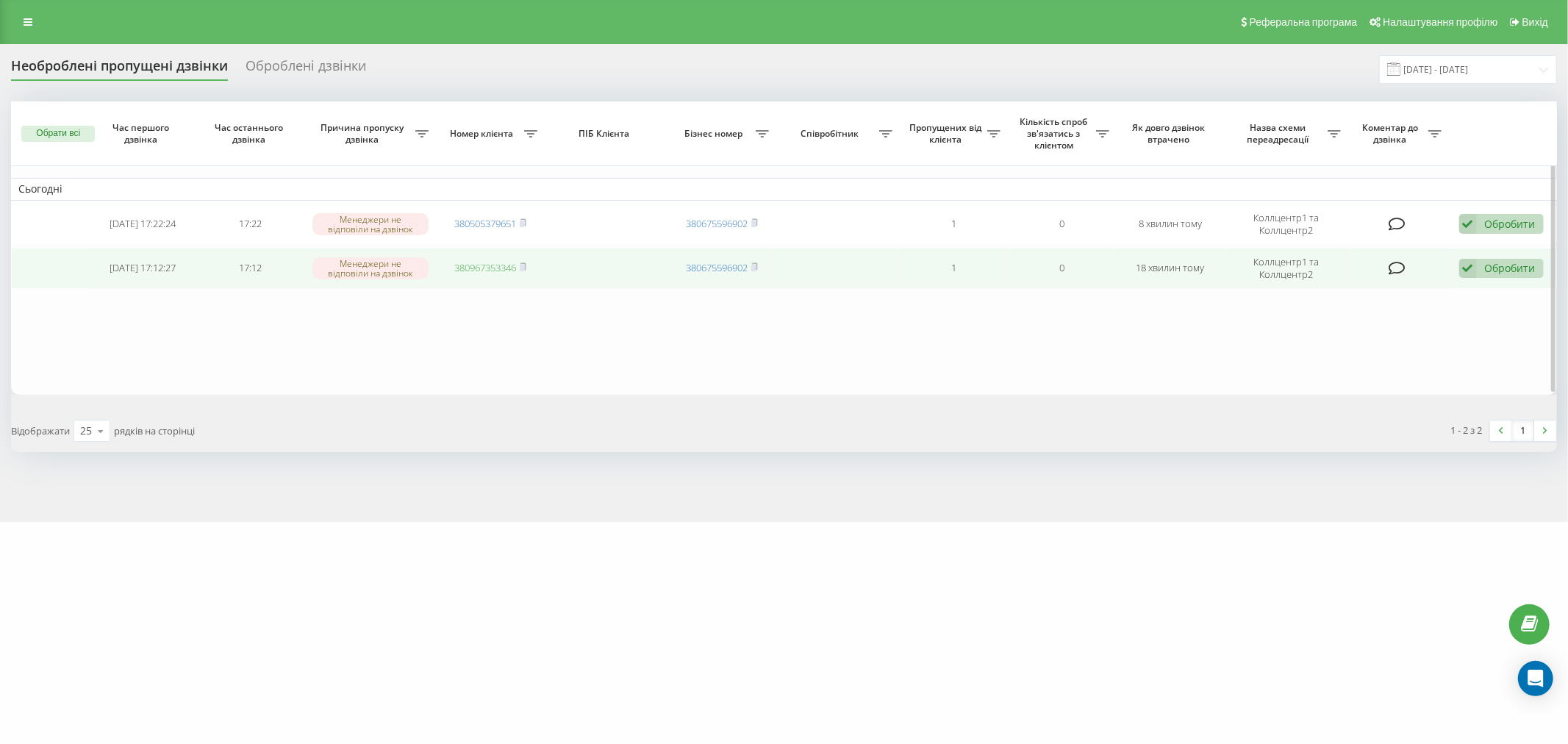
drag, startPoint x: 488, startPoint y: 265, endPoint x: 499, endPoint y: 266, distance: 11.0
click at [488, 265] on link "380967353346" at bounding box center [486, 268] width 62 height 13
click at [1487, 271] on div "Обробити" at bounding box center [1510, 268] width 51 height 14
click at [1364, 311] on span "Зв'язався з клієнтом за допомогою іншого каналу" at bounding box center [1406, 318] width 252 height 14
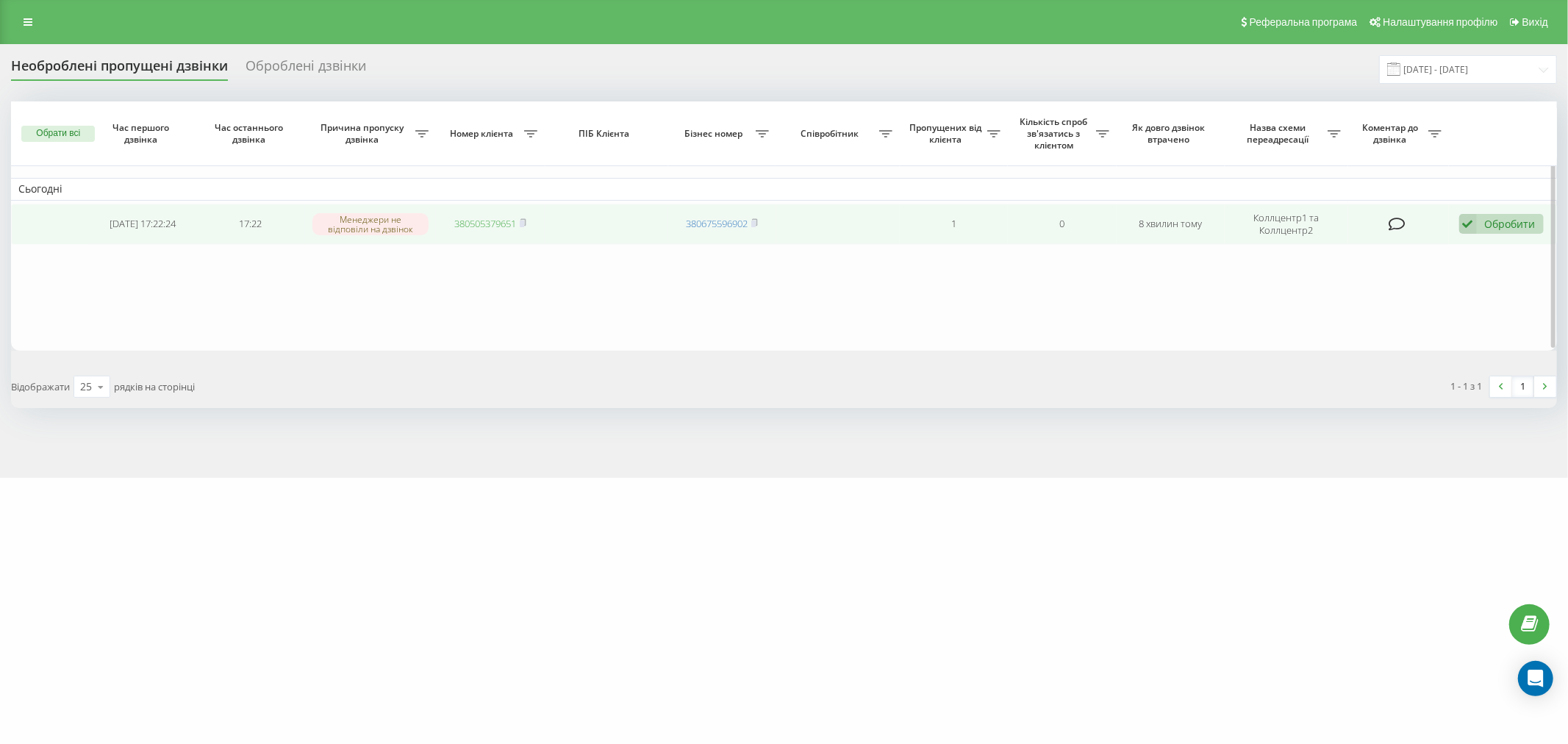
click at [466, 225] on link "380505379651" at bounding box center [486, 223] width 62 height 13
drag, startPoint x: 1505, startPoint y: 228, endPoint x: 1493, endPoint y: 239, distance: 16.3
click at [1505, 228] on div "Обробити" at bounding box center [1510, 223] width 51 height 14
click at [1329, 278] on span "Зв'язався з клієнтом за допомогою іншого каналу" at bounding box center [1406, 273] width 252 height 14
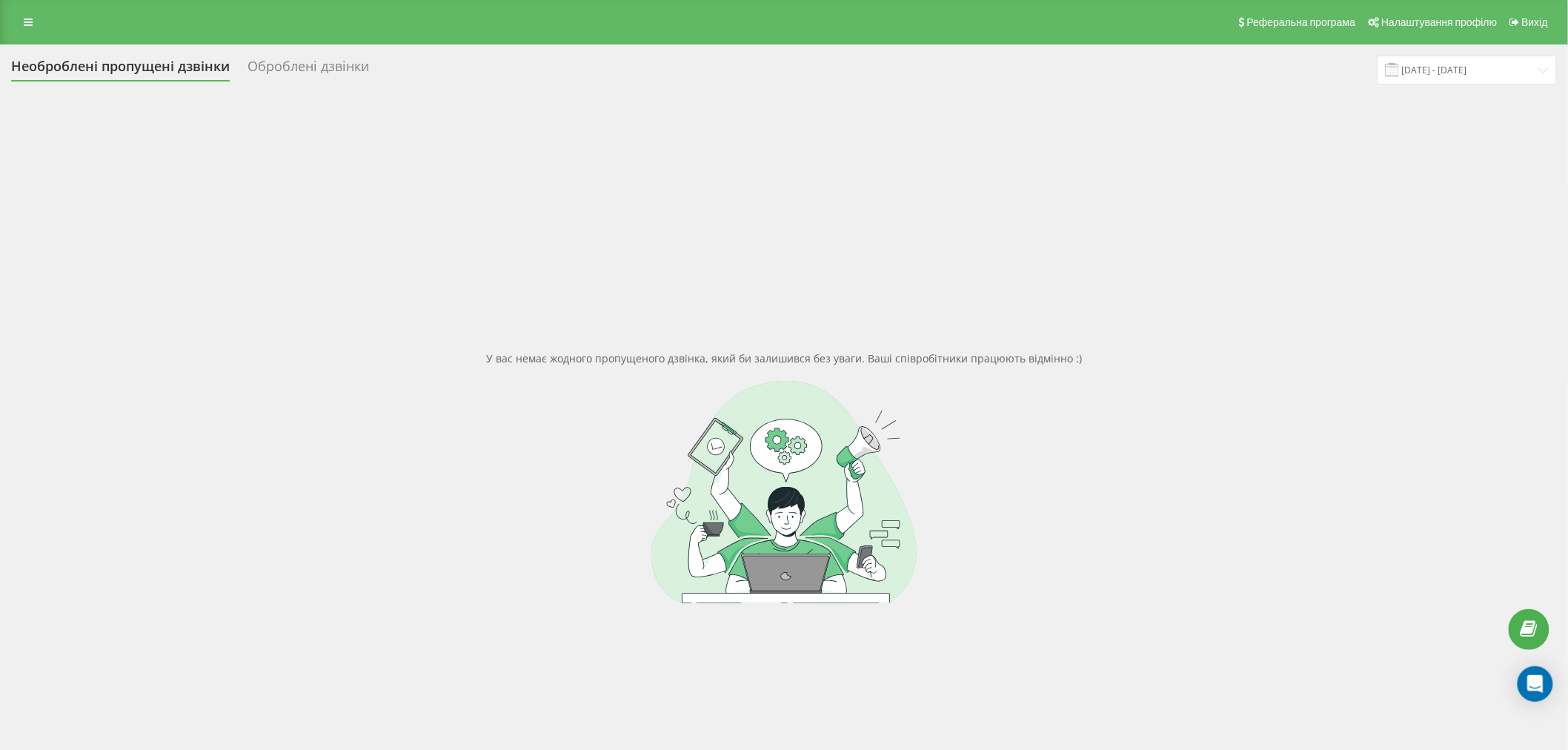
click at [990, 299] on div "У вас немає жодного пропущеного дзвінка, який би залишився без уваги. Ваші спів…" at bounding box center [784, 477] width 1546 height 750
drag, startPoint x: 507, startPoint y: 361, endPoint x: 491, endPoint y: 358, distance: 16.3
click at [491, 358] on div "У вас немає жодного пропущеного дзвінка, який би залишився без уваги. Ваші спів…" at bounding box center [784, 477] width 1546 height 750
click at [502, 386] on div at bounding box center [784, 492] width 1546 height 222
click at [751, 570] on div at bounding box center [784, 492] width 1546 height 222
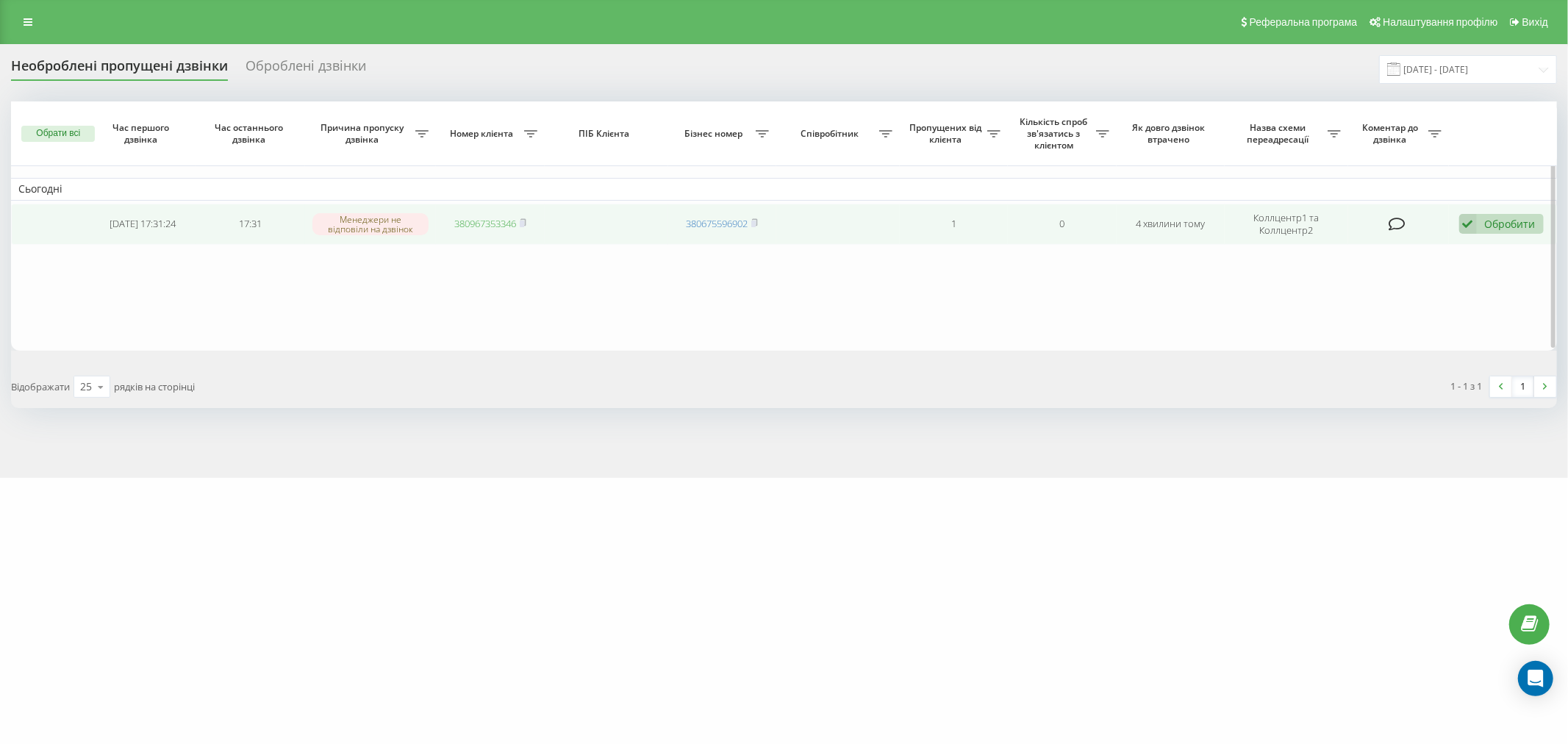
click at [468, 222] on link "380967353346" at bounding box center [486, 223] width 62 height 13
click at [1498, 230] on div "Обробити" at bounding box center [1510, 223] width 51 height 14
click at [1388, 273] on span "Зв'язався з клієнтом за допомогою іншого каналу" at bounding box center [1406, 273] width 252 height 14
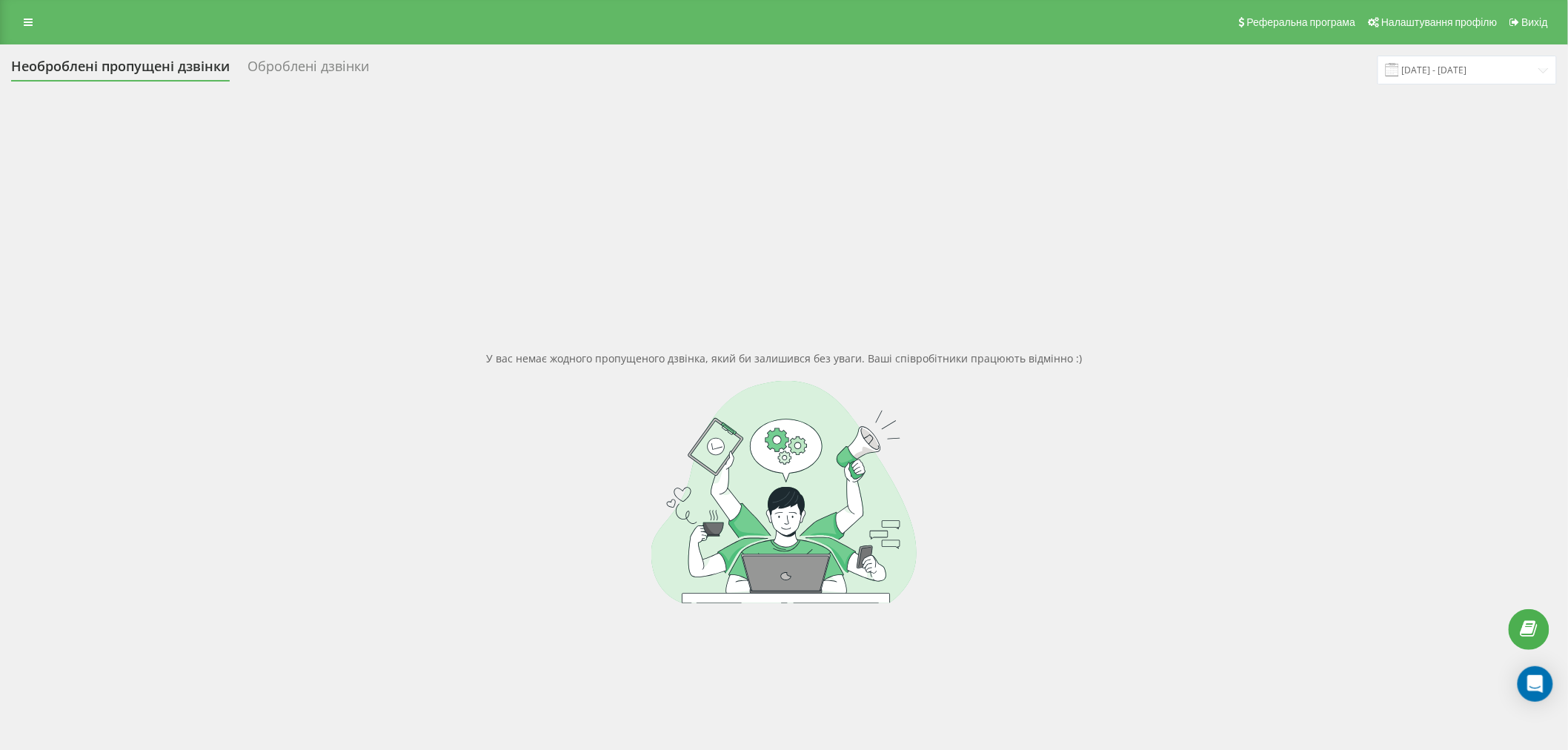
click at [611, 304] on div "У вас немає жодного пропущеного дзвінка, який би залишився без уваги. Ваші спів…" at bounding box center [784, 477] width 1546 height 750
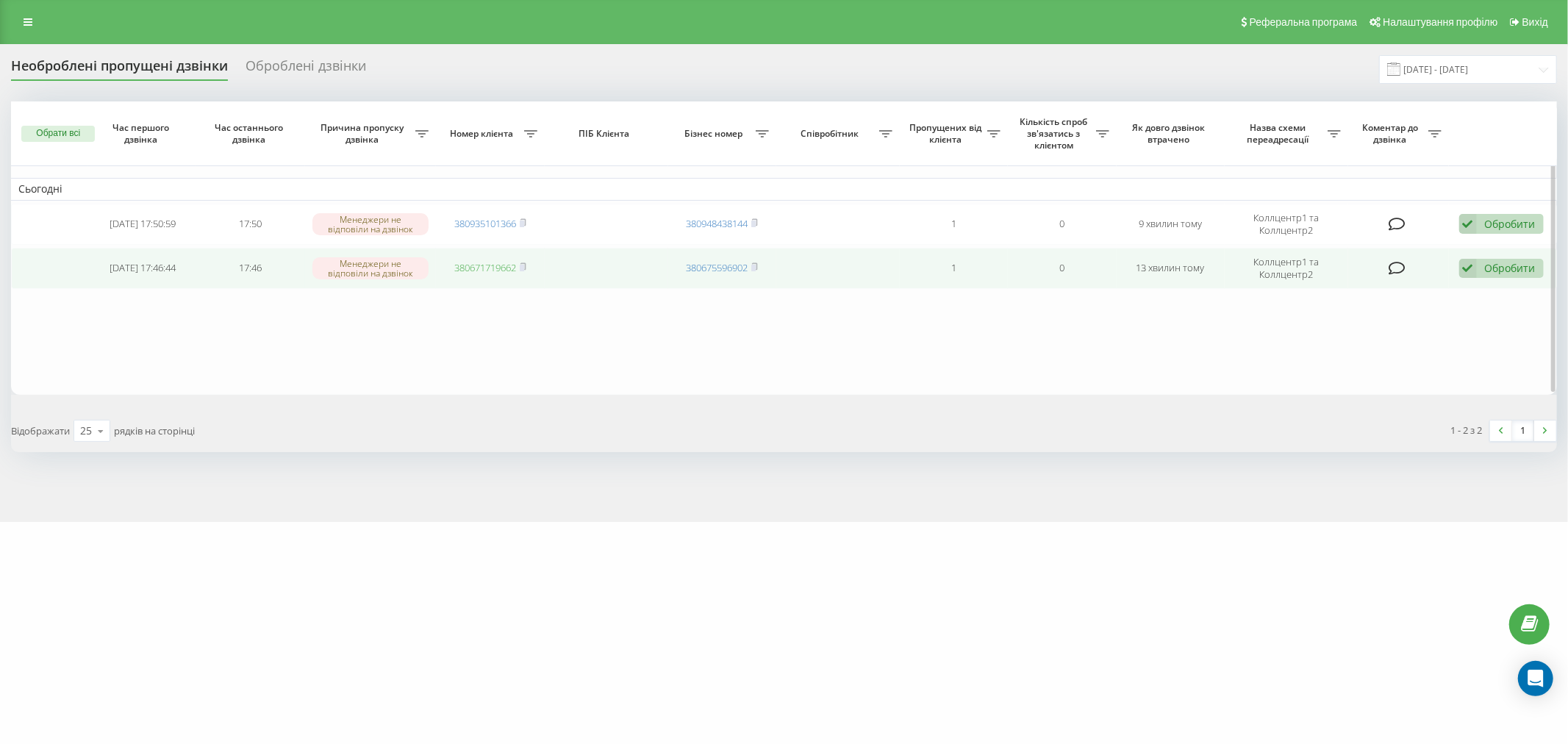
click at [501, 263] on link "380671719662" at bounding box center [486, 268] width 62 height 13
drag, startPoint x: 1505, startPoint y: 268, endPoint x: 1440, endPoint y: 312, distance: 78.5
click at [1505, 268] on div "Обробити" at bounding box center [1510, 268] width 51 height 14
click at [1355, 322] on span "Зв'язався з клієнтом за допомогою іншого каналу" at bounding box center [1406, 318] width 252 height 14
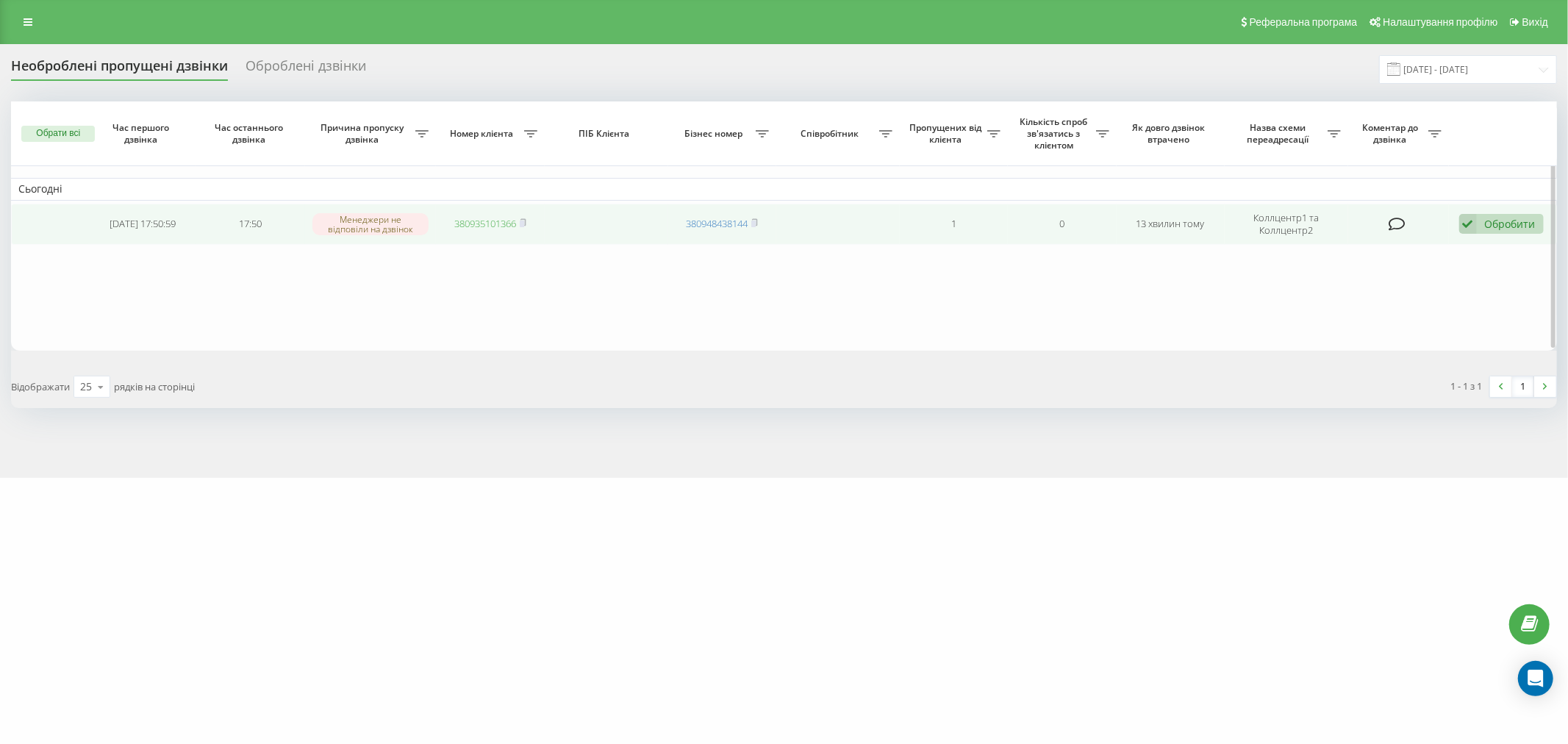
click at [487, 223] on link "380935101366" at bounding box center [486, 223] width 62 height 13
click at [1509, 217] on div "Обробити" at bounding box center [1510, 223] width 51 height 14
click at [1416, 261] on div "Зв'язався з клієнтом за допомогою іншого каналу" at bounding box center [1406, 274] width 275 height 26
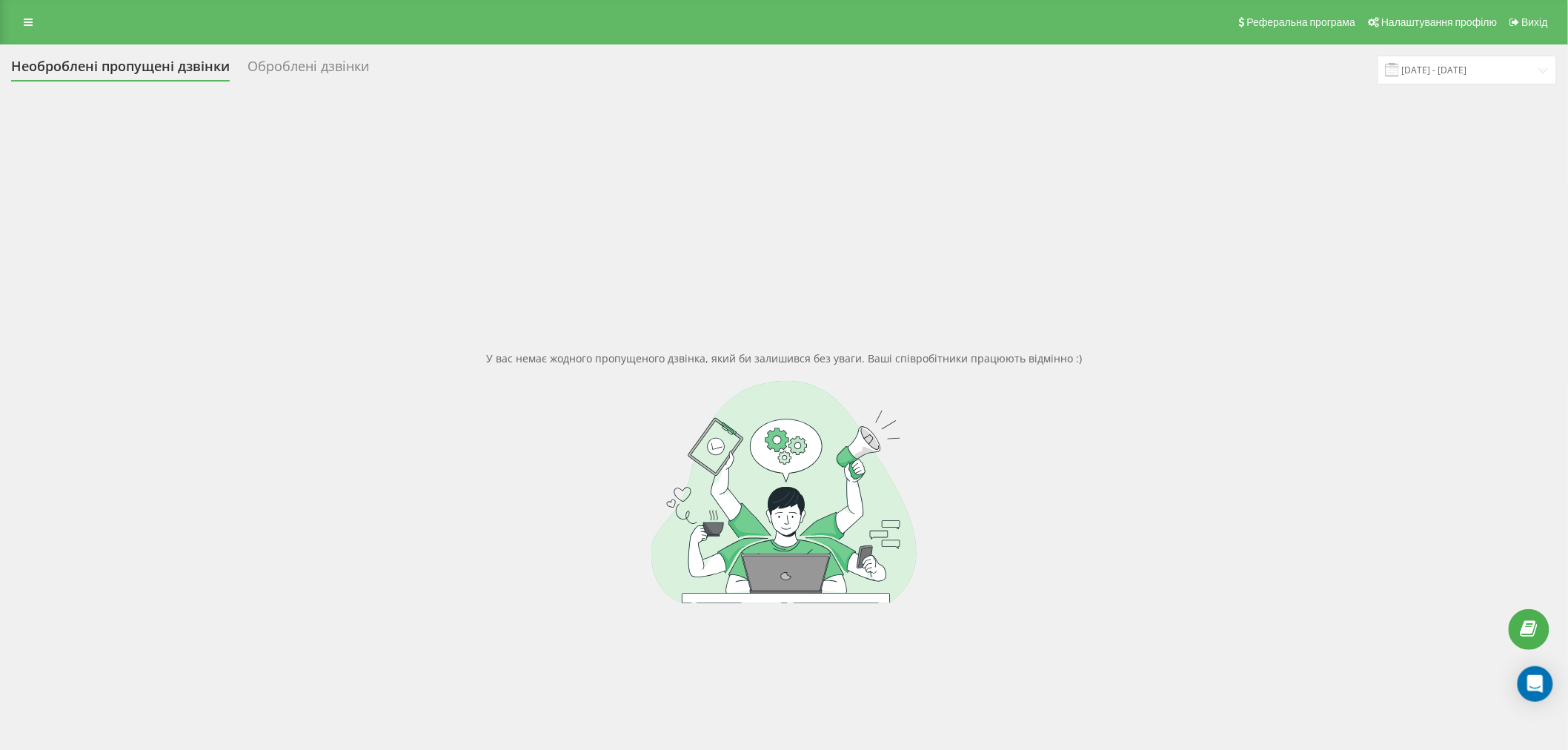
click at [428, 277] on div "У вас немає жодного пропущеного дзвінка, який би залишився без уваги. Ваші спів…" at bounding box center [784, 477] width 1546 height 750
click at [542, 216] on div "У вас немає жодного пропущеного дзвінка, який би залишився без уваги. Ваші спів…" at bounding box center [784, 477] width 1546 height 750
click at [379, 240] on div "У вас немає жодного пропущеного дзвінка, який би залишився без уваги. Ваші спів…" at bounding box center [784, 477] width 1546 height 750
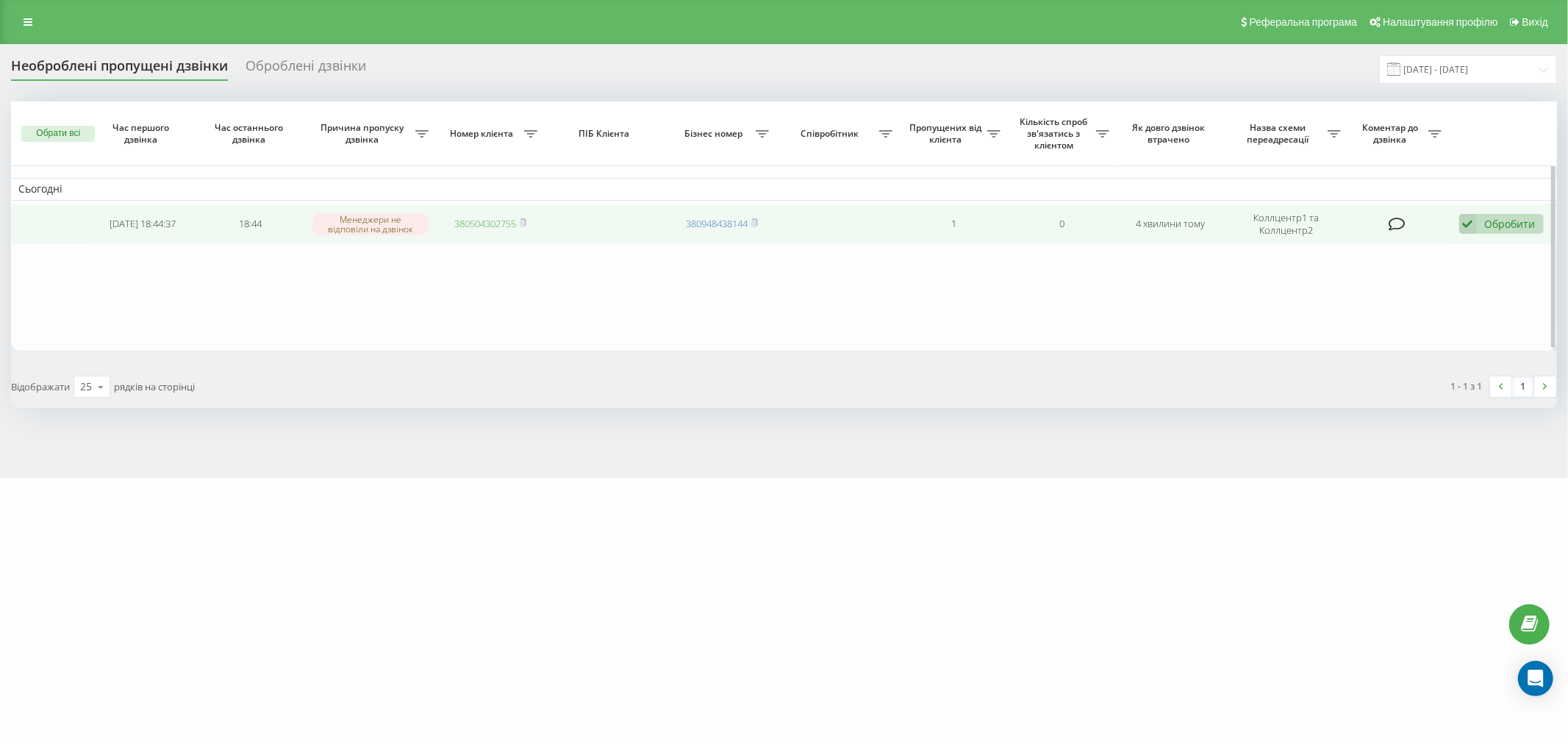
click at [471, 224] on link "380504302755" at bounding box center [486, 223] width 62 height 13
click at [1490, 218] on div "Обробити" at bounding box center [1510, 223] width 51 height 14
click at [1405, 283] on div "Зв'язався з клієнтом за допомогою іншого каналу" at bounding box center [1406, 274] width 275 height 26
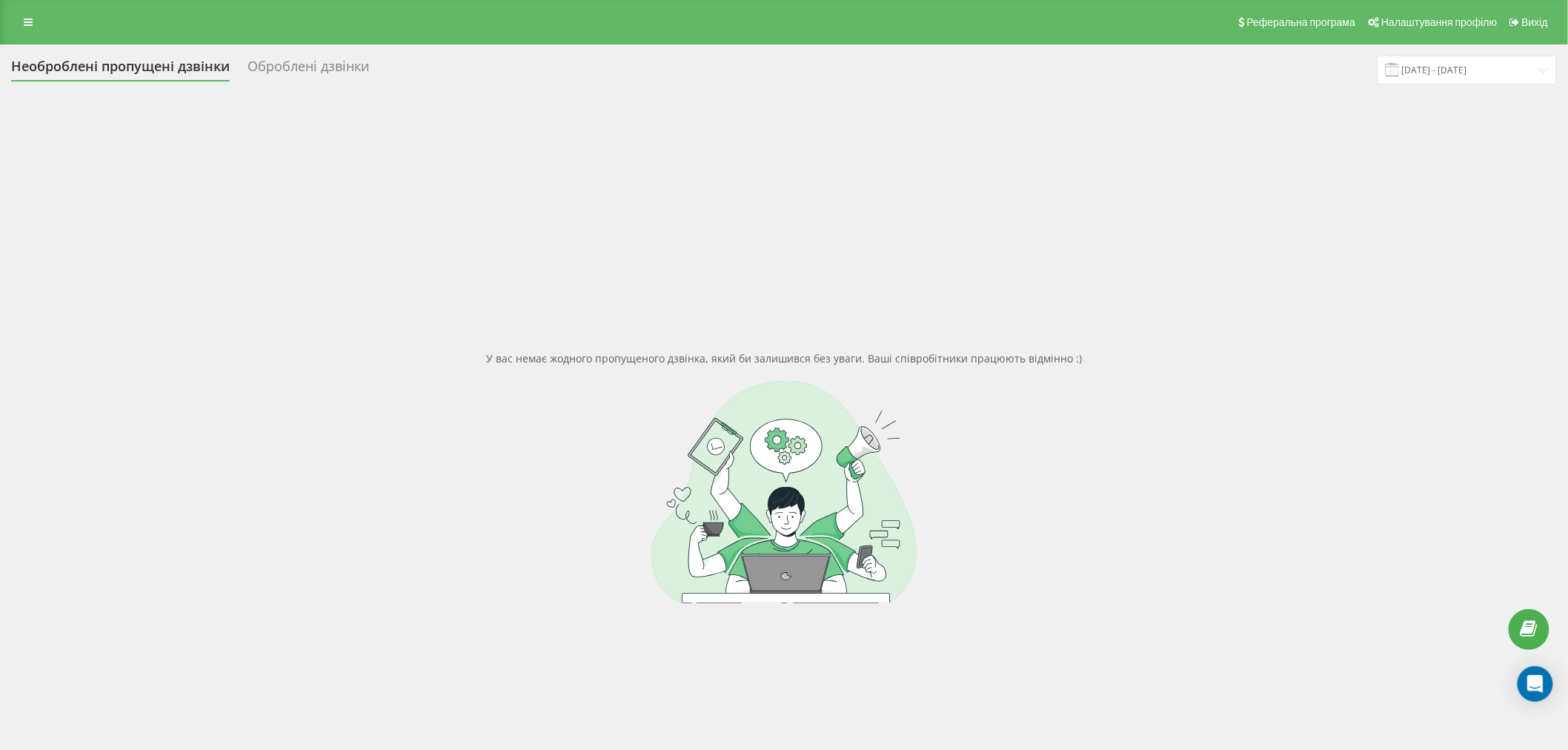
click at [821, 426] on div at bounding box center [784, 492] width 1546 height 222
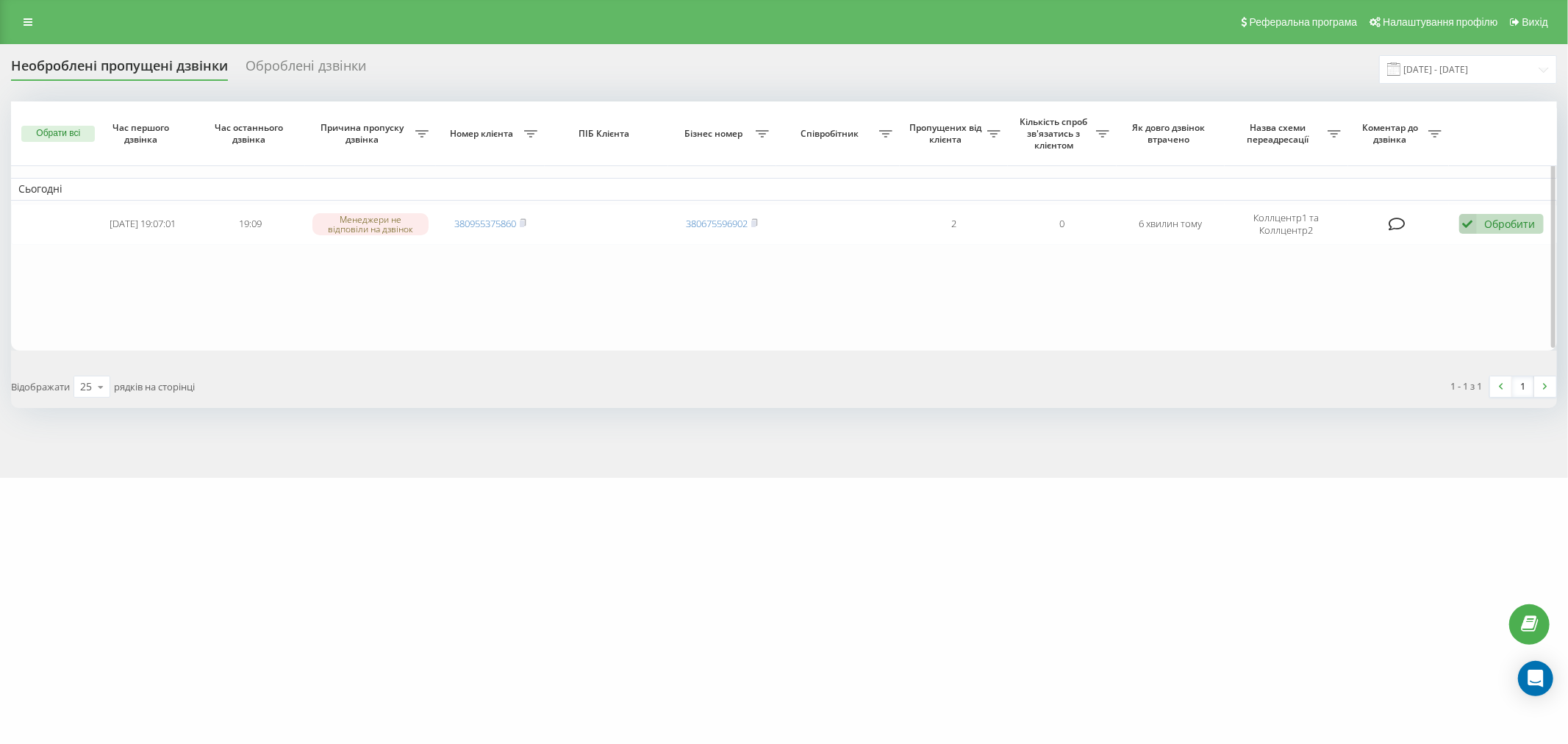
click at [1022, 323] on table "Сьогодні [DATE] 19:07:01 19:09 Менеджери не відповіли на дзвінок 380955375860 3…" at bounding box center [784, 226] width 1546 height 249
click at [671, 486] on div "[DOMAIN_NAME] Проекти [DOMAIN_NAME] Центр звернень Журнал дзвінків Журнал повід…" at bounding box center [784, 372] width 1568 height 744
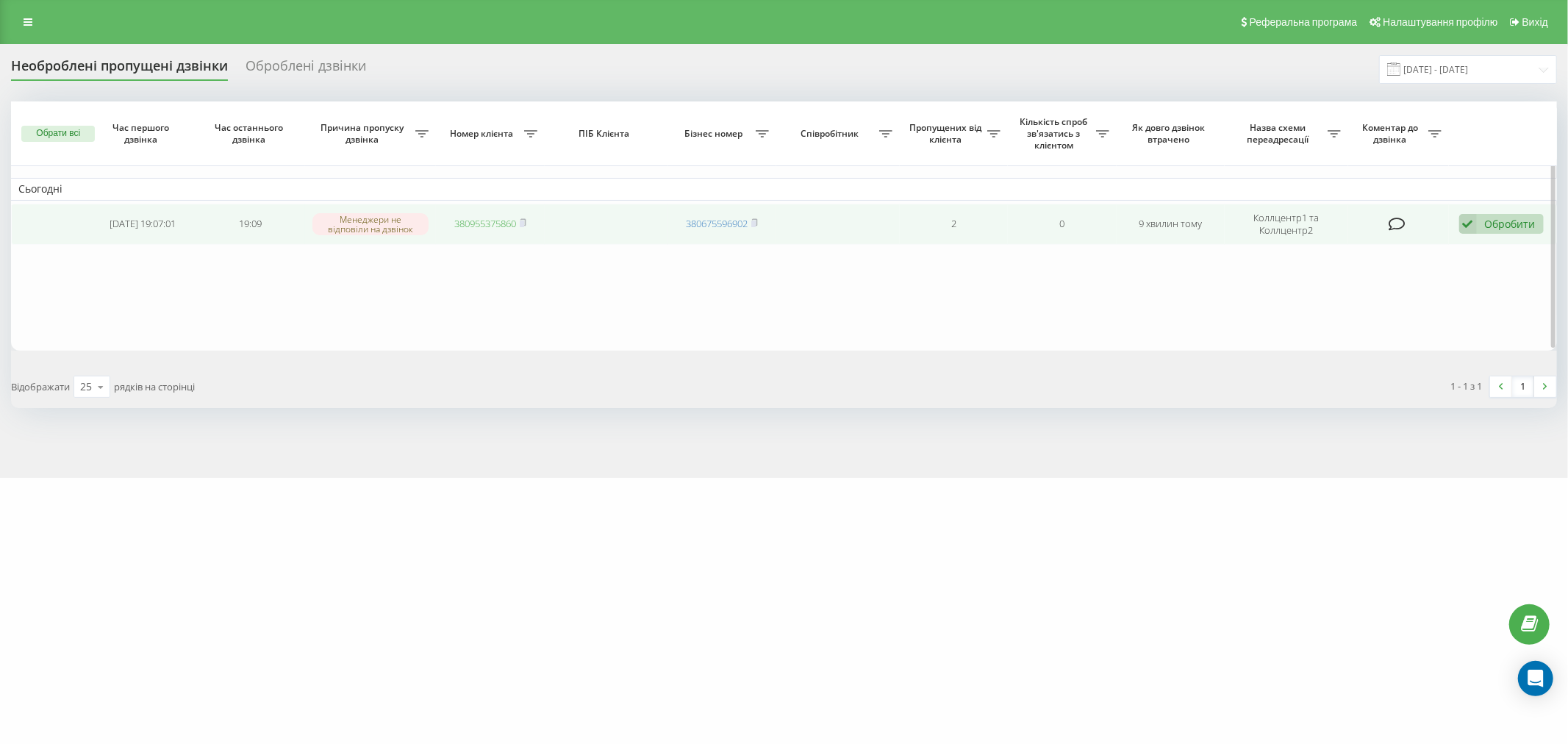
click at [503, 225] on link "380955375860" at bounding box center [486, 223] width 62 height 13
drag, startPoint x: 1487, startPoint y: 225, endPoint x: 1374, endPoint y: 250, distance: 115.7
click at [1487, 225] on div "Обробити" at bounding box center [1510, 223] width 51 height 14
click at [1362, 269] on span "Зв'язався з клієнтом за допомогою іншого каналу" at bounding box center [1406, 273] width 252 height 14
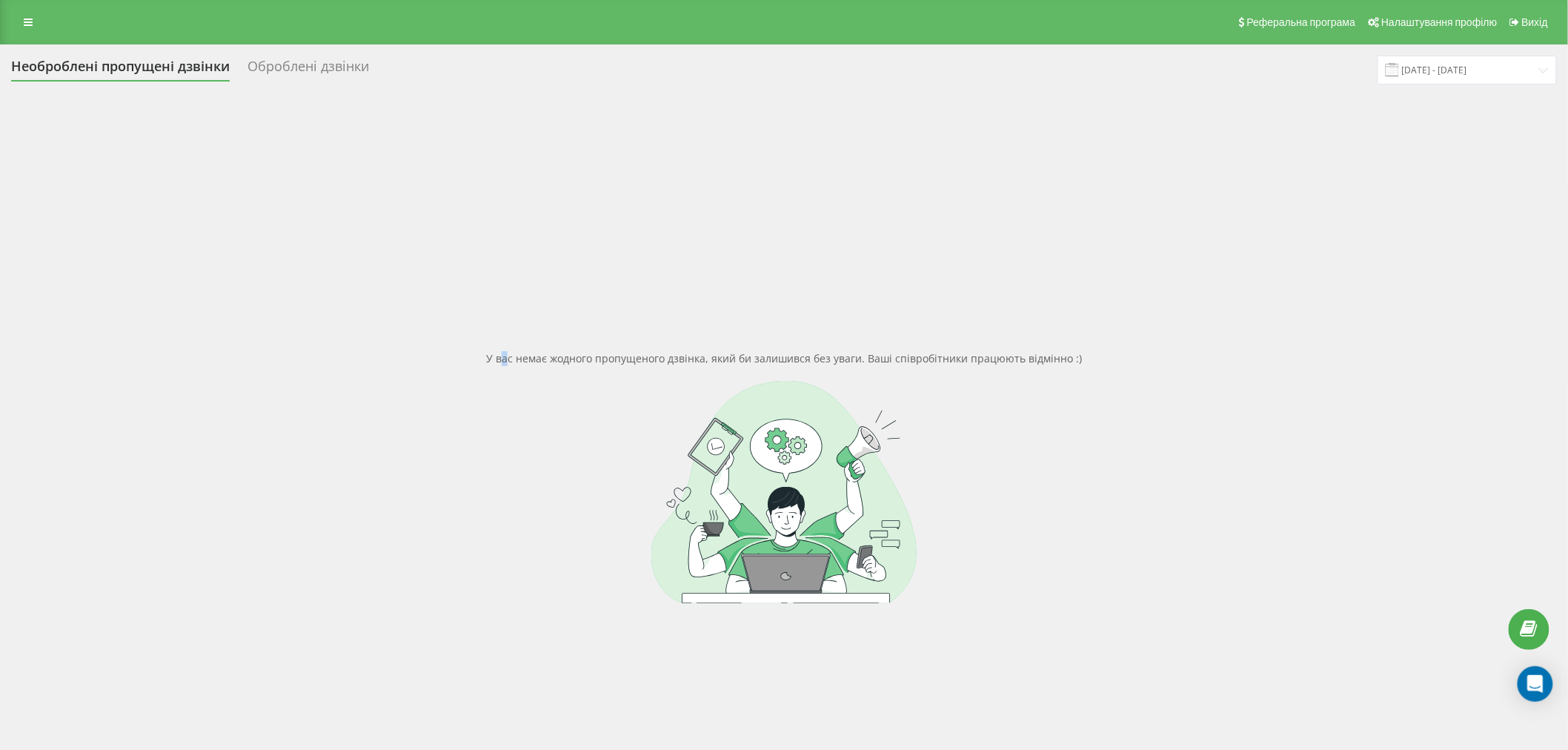
click at [508, 339] on div "У вас немає жодного пропущеного дзвінка, який би залишився без уваги. Ваші спів…" at bounding box center [784, 477] width 1546 height 750
click at [545, 136] on div "У вас немає жодного пропущеного дзвінка, який би залишився без уваги. Ваші спів…" at bounding box center [784, 477] width 1546 height 750
click at [352, 301] on div "У вас немає жодного пропущеного дзвінка, який би залишився без уваги. Ваші спів…" at bounding box center [784, 477] width 1546 height 750
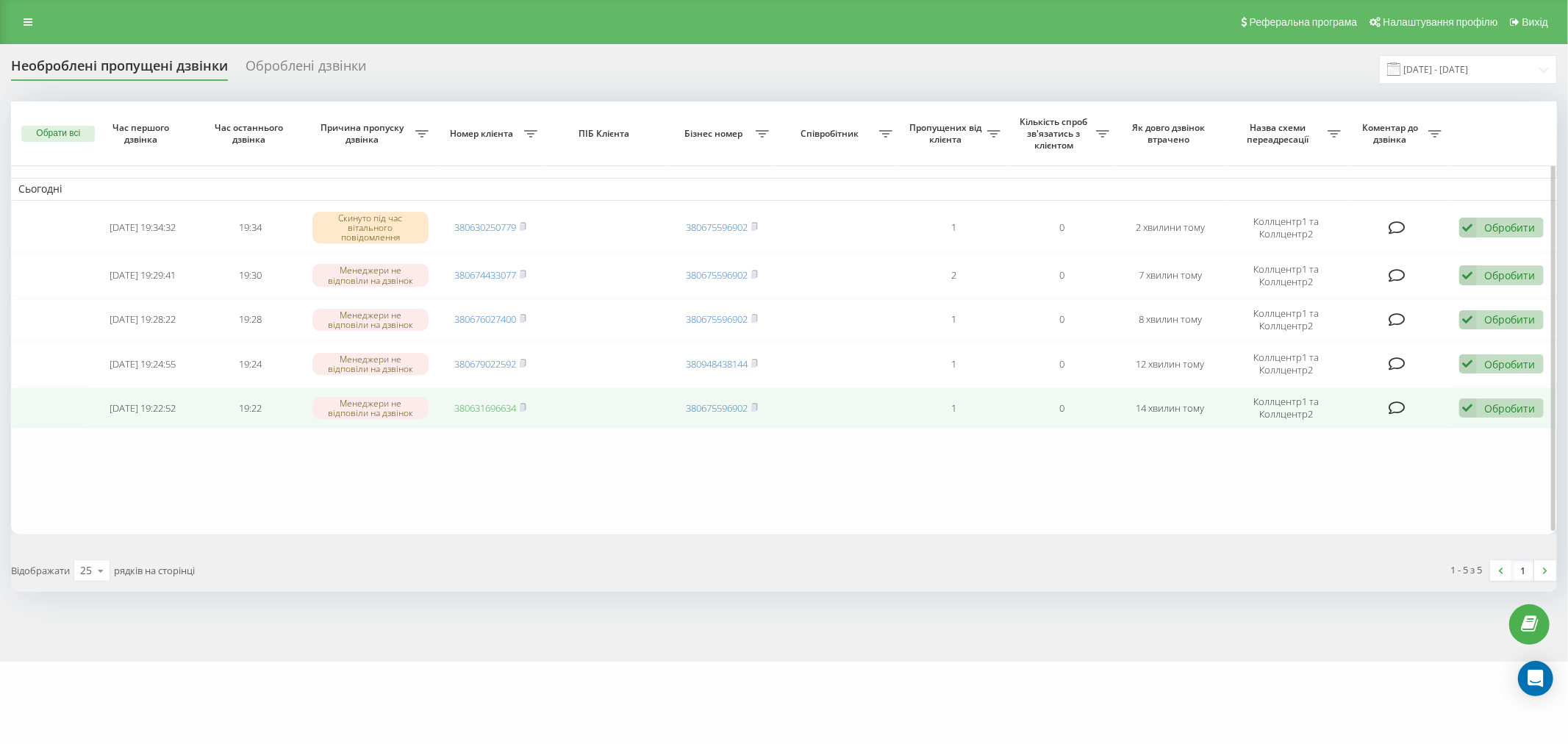
click at [502, 402] on link "380631696634" at bounding box center [486, 408] width 62 height 13
click at [1493, 406] on div "Обробити" at bounding box center [1510, 408] width 51 height 14
click at [1331, 451] on span "Зв'язався з клієнтом за допомогою іншого каналу" at bounding box center [1406, 457] width 252 height 14
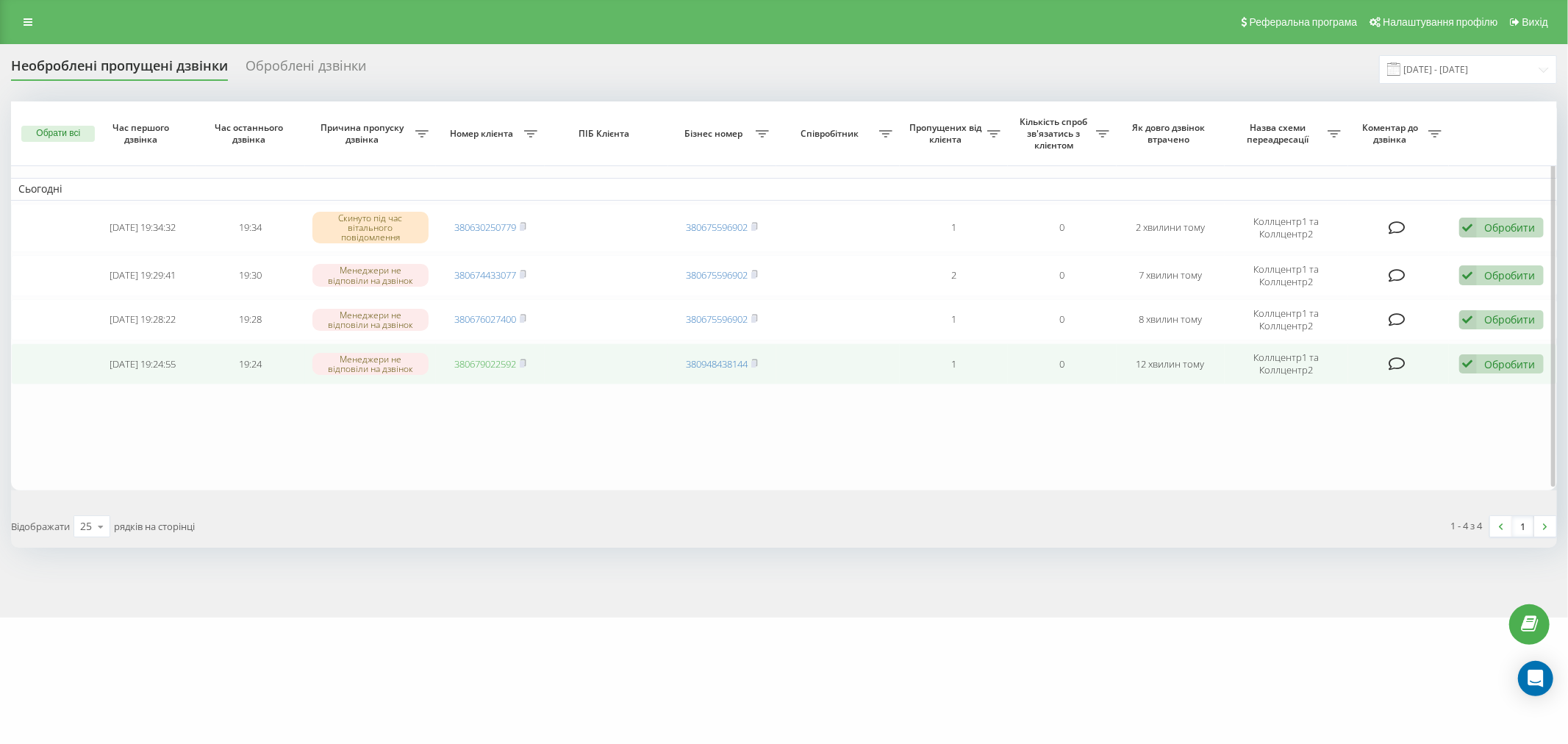
click at [491, 357] on link "380679022592" at bounding box center [486, 364] width 62 height 13
click at [1500, 362] on div "Обробити" at bounding box center [1510, 364] width 51 height 14
click at [1378, 413] on span "Зв'язався з клієнтом за допомогою іншого каналу" at bounding box center [1406, 413] width 252 height 14
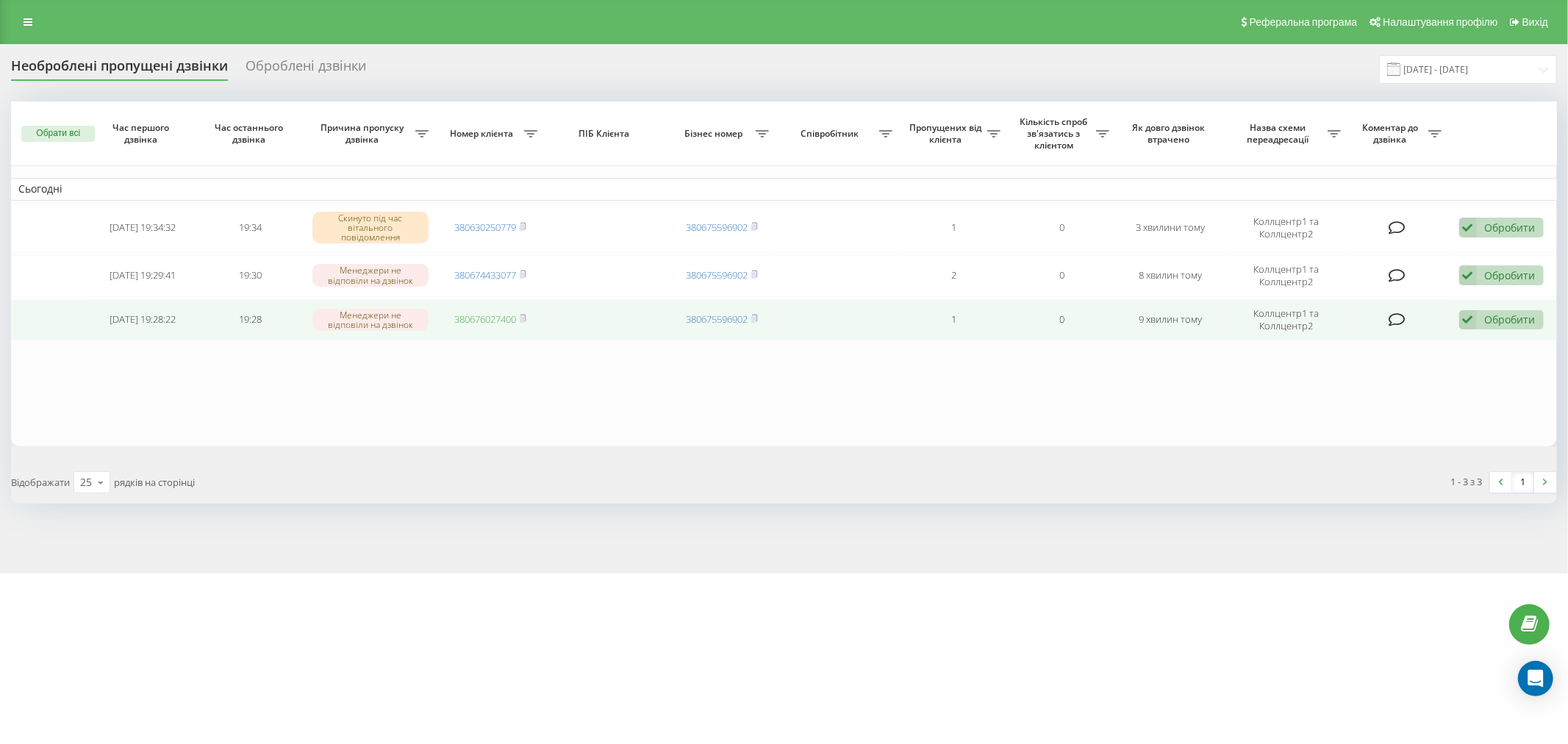
click at [487, 317] on link "380676027400" at bounding box center [486, 319] width 62 height 13
click at [1489, 317] on div "Обробити" at bounding box center [1510, 319] width 51 height 14
click at [1383, 365] on span "Зв'язався з клієнтом за допомогою іншого каналу" at bounding box center [1406, 369] width 252 height 14
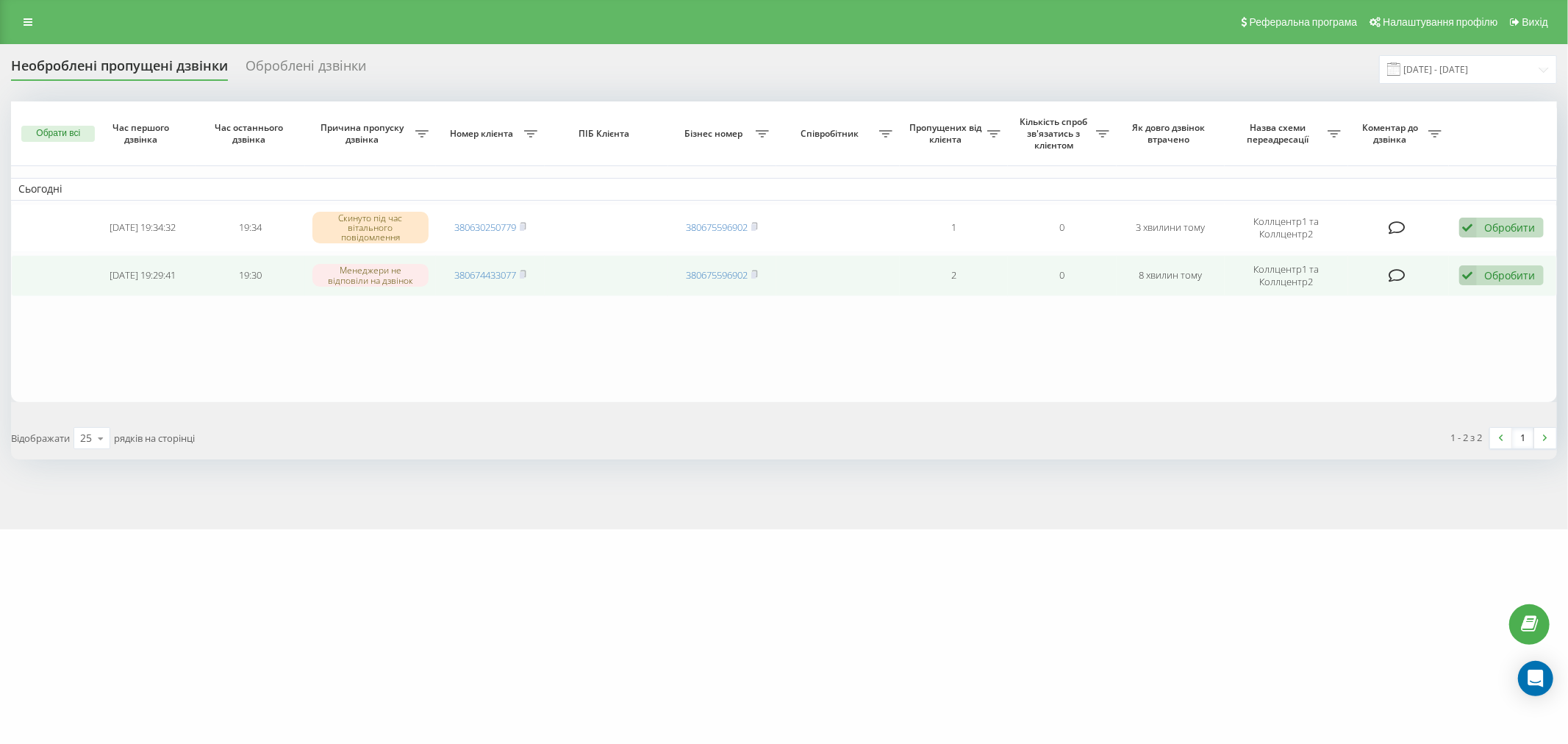
drag, startPoint x: 467, startPoint y: 273, endPoint x: 578, endPoint y: 265, distance: 111.3
click at [467, 273] on link "380674433077" at bounding box center [486, 275] width 62 height 13
click at [1491, 273] on div "Обробити" at bounding box center [1510, 275] width 51 height 14
click at [1393, 319] on span "Зв'язався з клієнтом за допомогою іншого каналу" at bounding box center [1406, 325] width 252 height 14
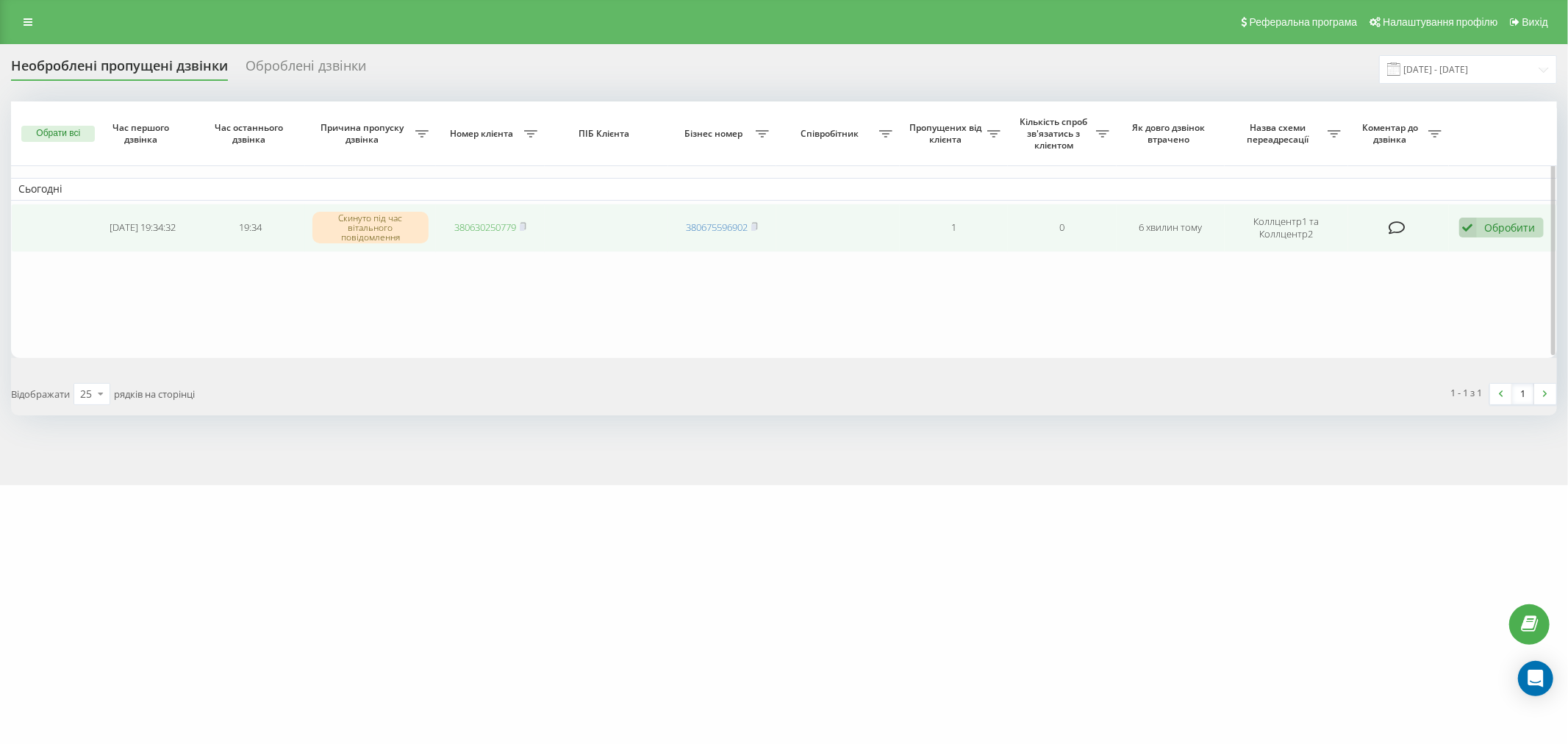
drag, startPoint x: 476, startPoint y: 225, endPoint x: 496, endPoint y: 225, distance: 20.0
click at [476, 225] on link "380630250779" at bounding box center [486, 227] width 62 height 13
click at [1505, 228] on div "Обробити" at bounding box center [1510, 227] width 51 height 14
click at [1359, 281] on span "Зв'язався з клієнтом за допомогою іншого каналу" at bounding box center [1406, 277] width 252 height 14
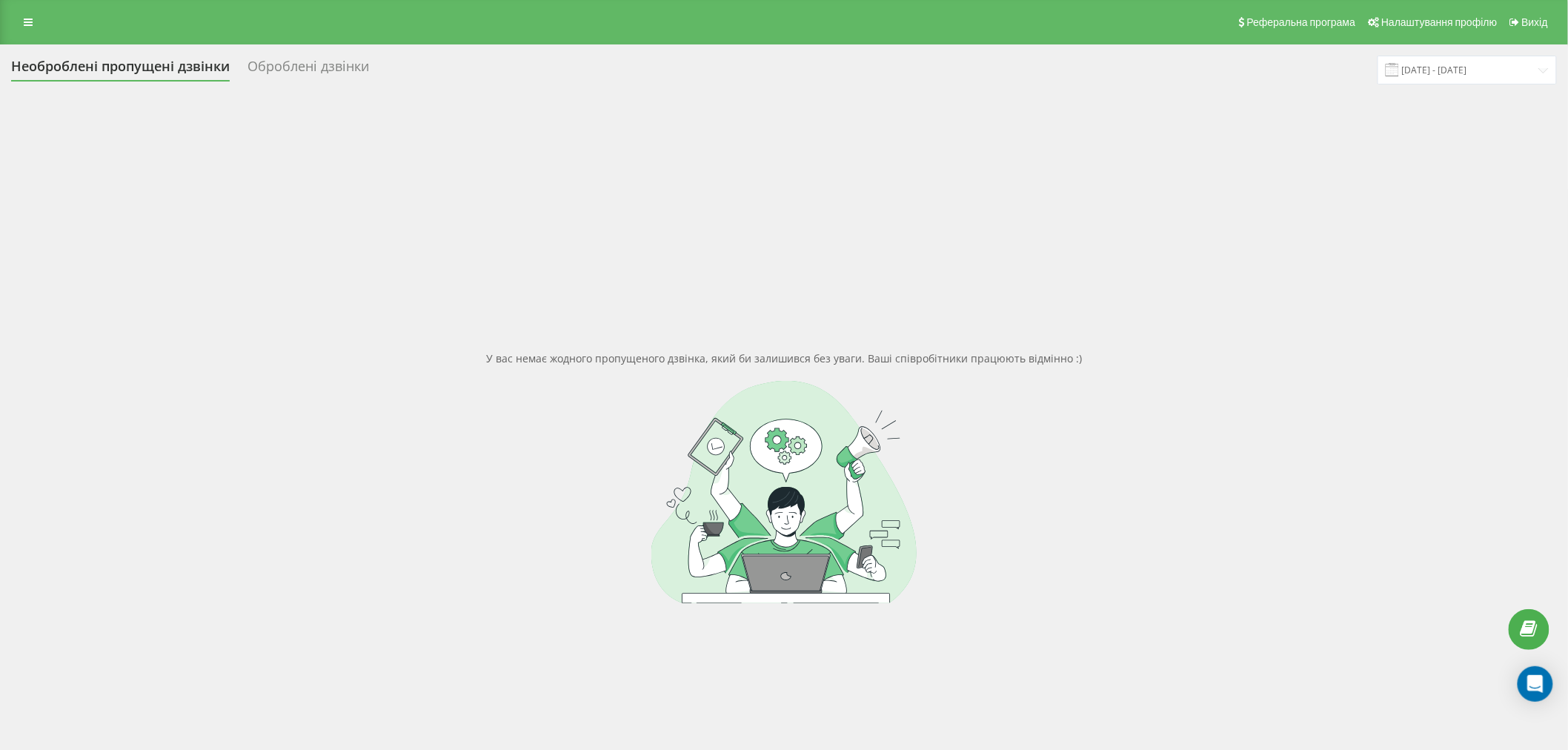
click at [512, 317] on div "У вас немає жодного пропущеного дзвінка, який би залишився без уваги. Ваші спів…" at bounding box center [784, 477] width 1546 height 750
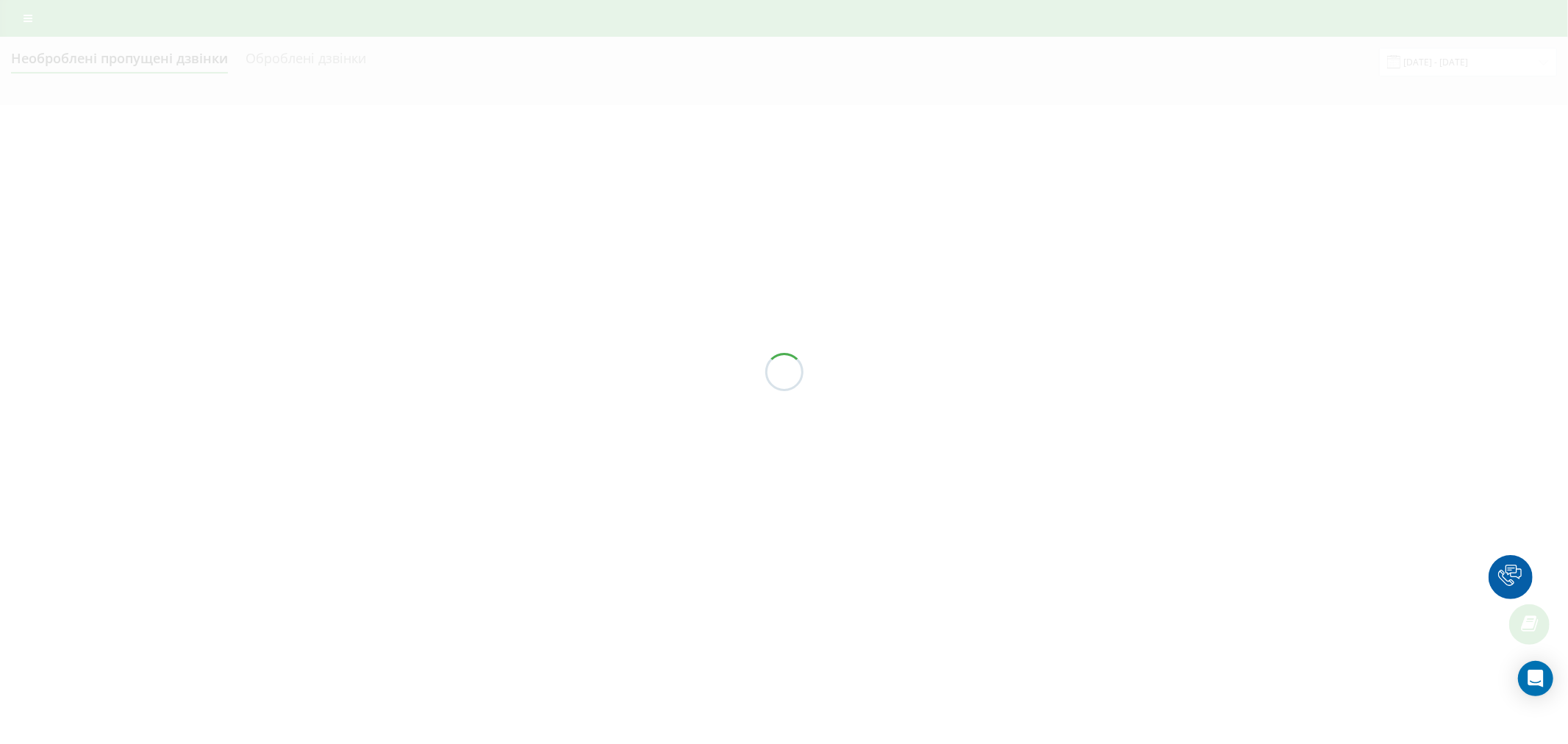
click at [1054, 476] on div at bounding box center [784, 372] width 1568 height 744
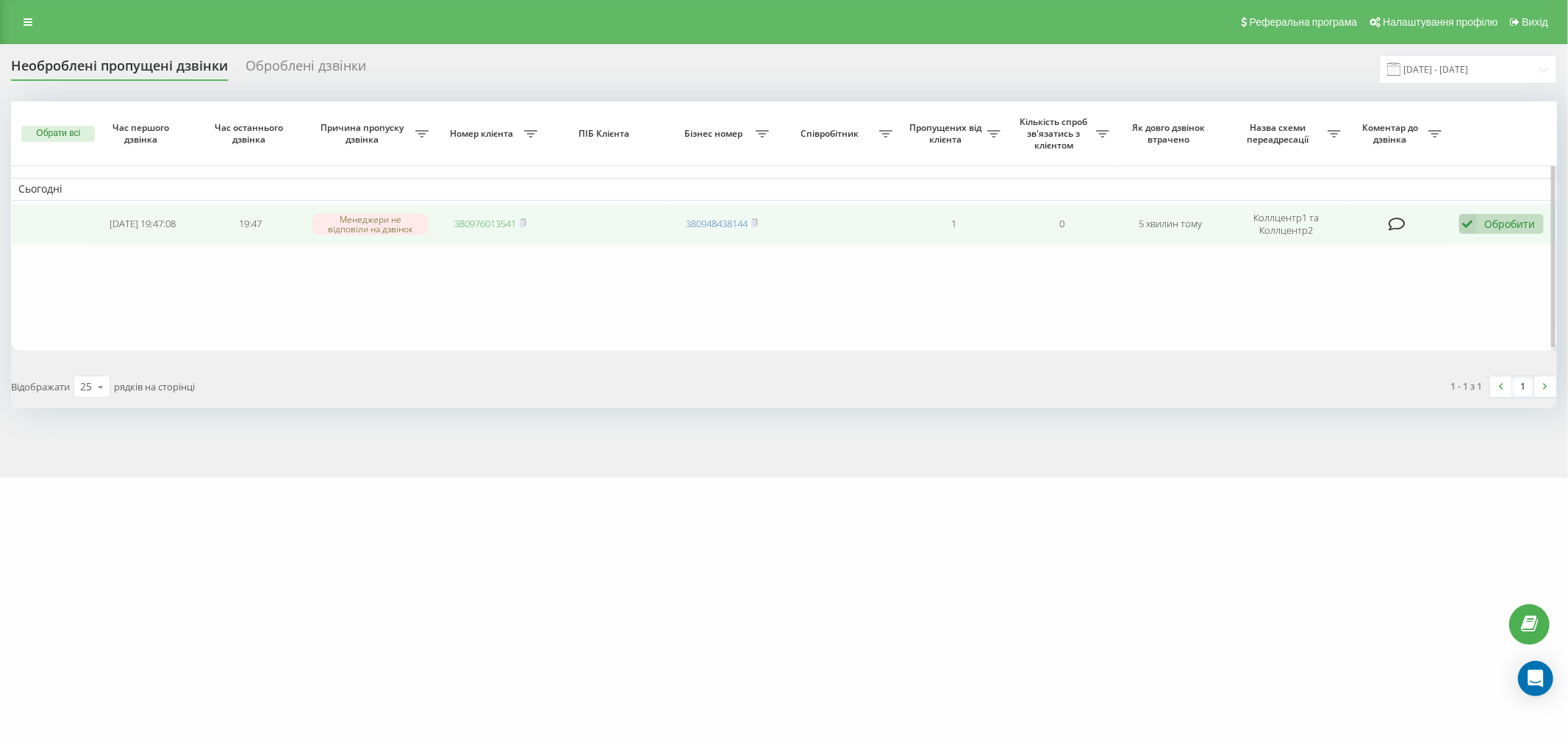
click at [465, 222] on link "380976013541" at bounding box center [486, 223] width 62 height 13
click at [1494, 223] on div "Обробити" at bounding box center [1510, 223] width 51 height 14
click at [1395, 277] on span "Зв'язався з клієнтом за допомогою іншого каналу" at bounding box center [1406, 273] width 252 height 14
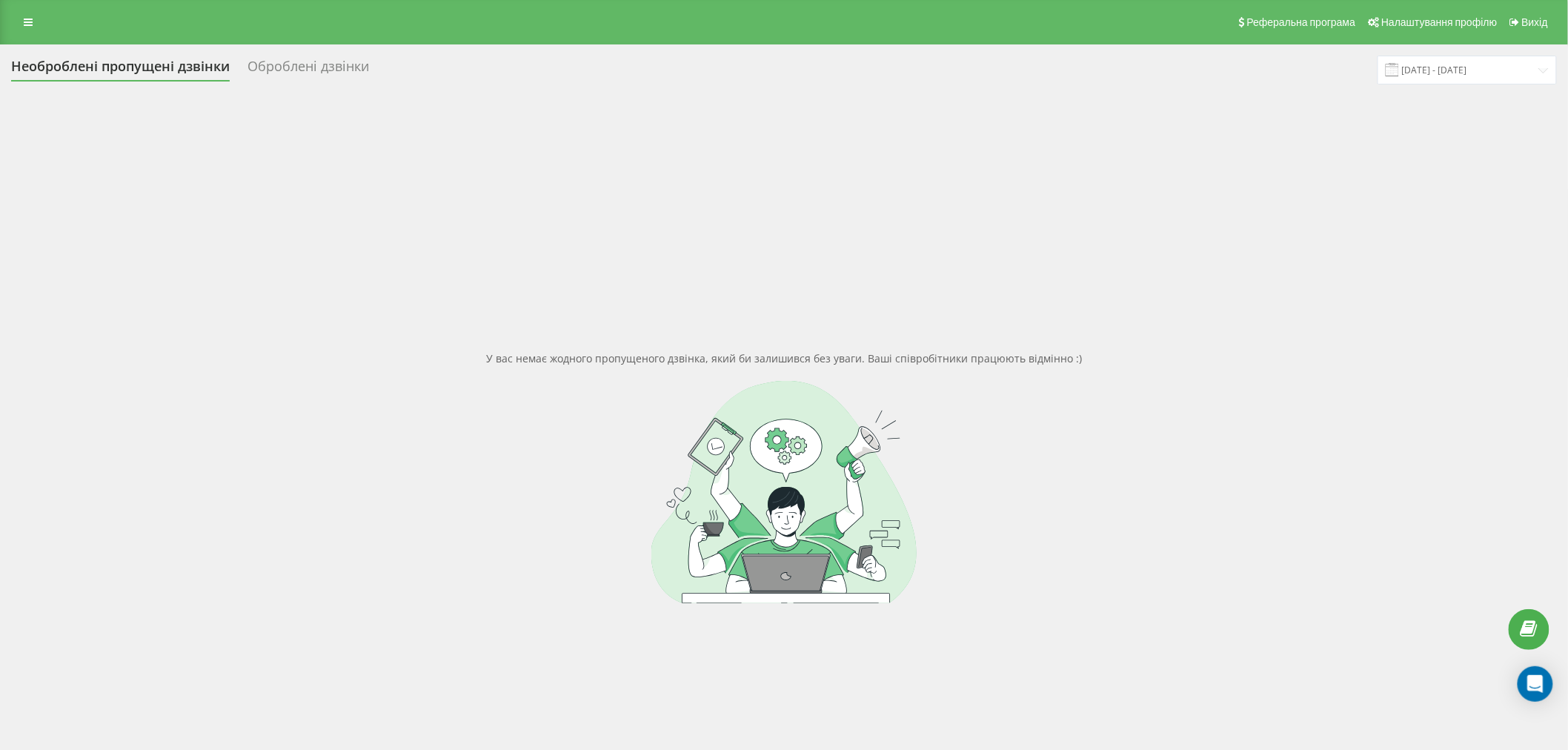
click at [628, 389] on div at bounding box center [784, 492] width 1546 height 222
click at [268, 463] on div at bounding box center [784, 492] width 1546 height 222
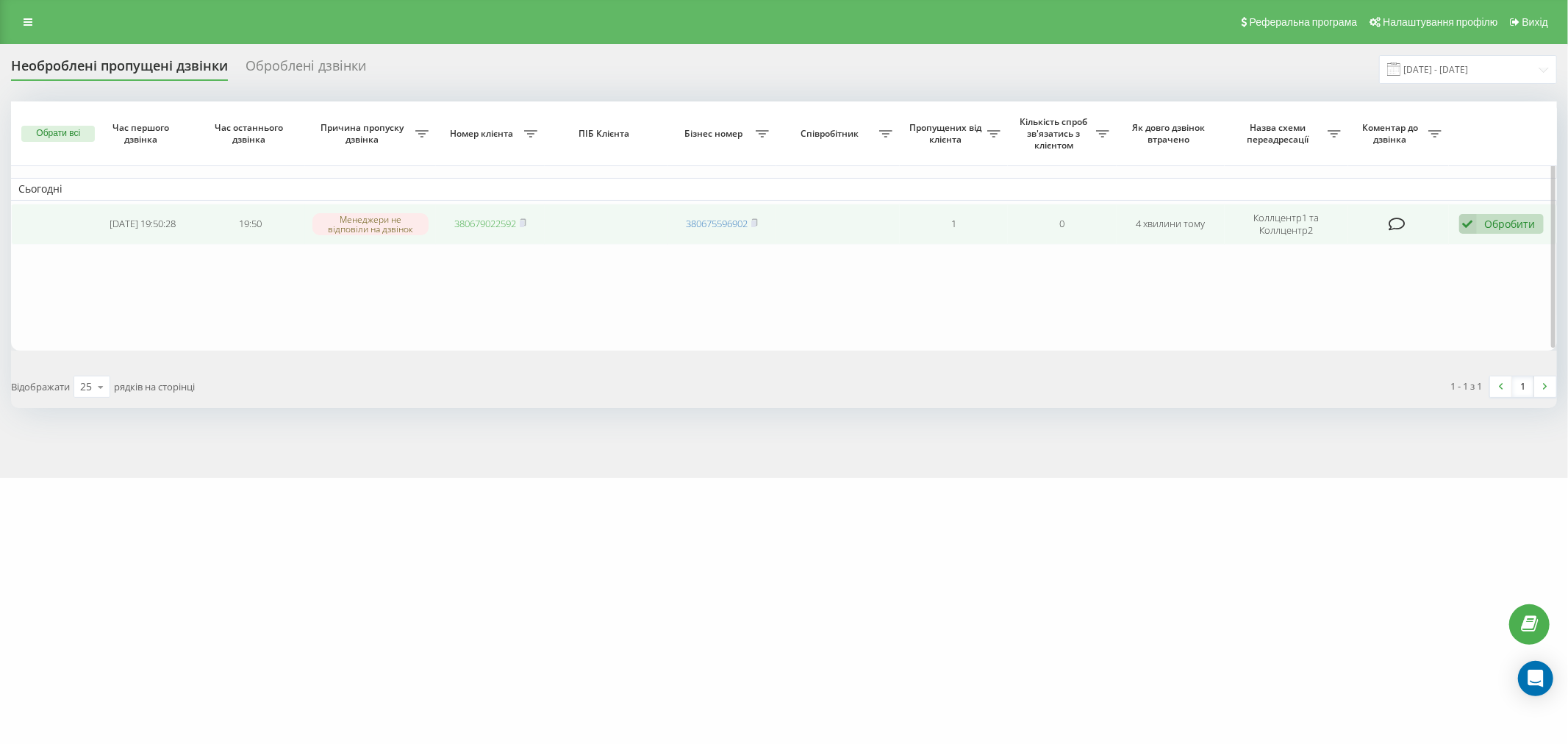
click at [501, 225] on link "380679022592" at bounding box center [486, 223] width 62 height 13
drag, startPoint x: 1511, startPoint y: 223, endPoint x: 1398, endPoint y: 276, distance: 124.8
click at [1511, 223] on div "Обробити" at bounding box center [1510, 223] width 51 height 14
click at [1318, 279] on span "Зв'язався з клієнтом за допомогою іншого каналу" at bounding box center [1406, 273] width 252 height 14
